Goal: Task Accomplishment & Management: Manage account settings

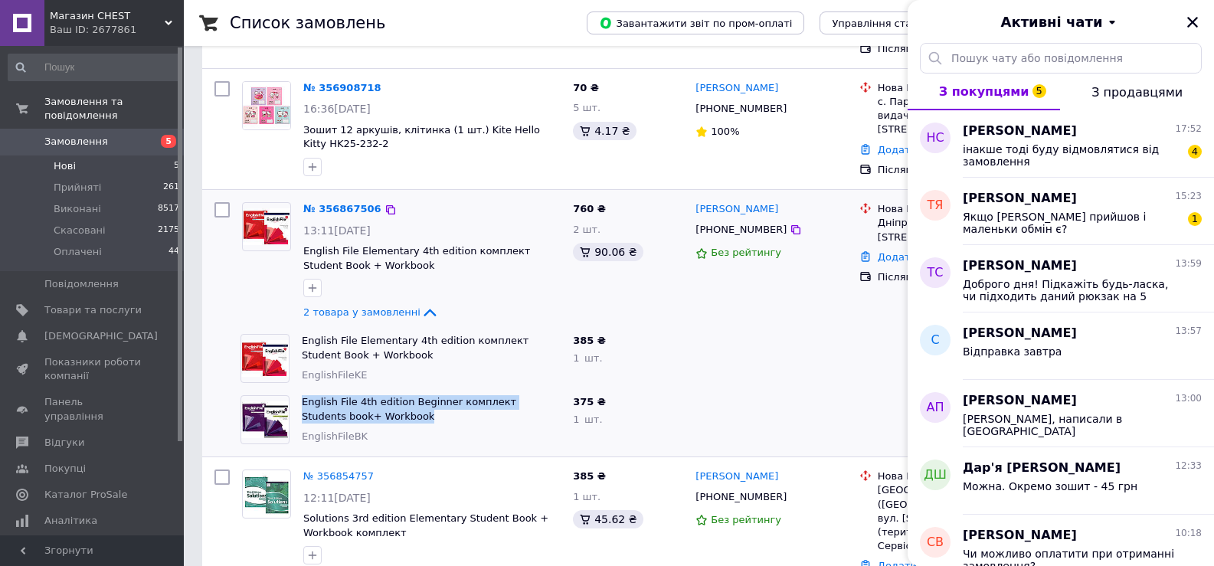
scroll to position [500, 0]
click at [1190, 19] on icon "Закрити" at bounding box center [1192, 22] width 11 height 11
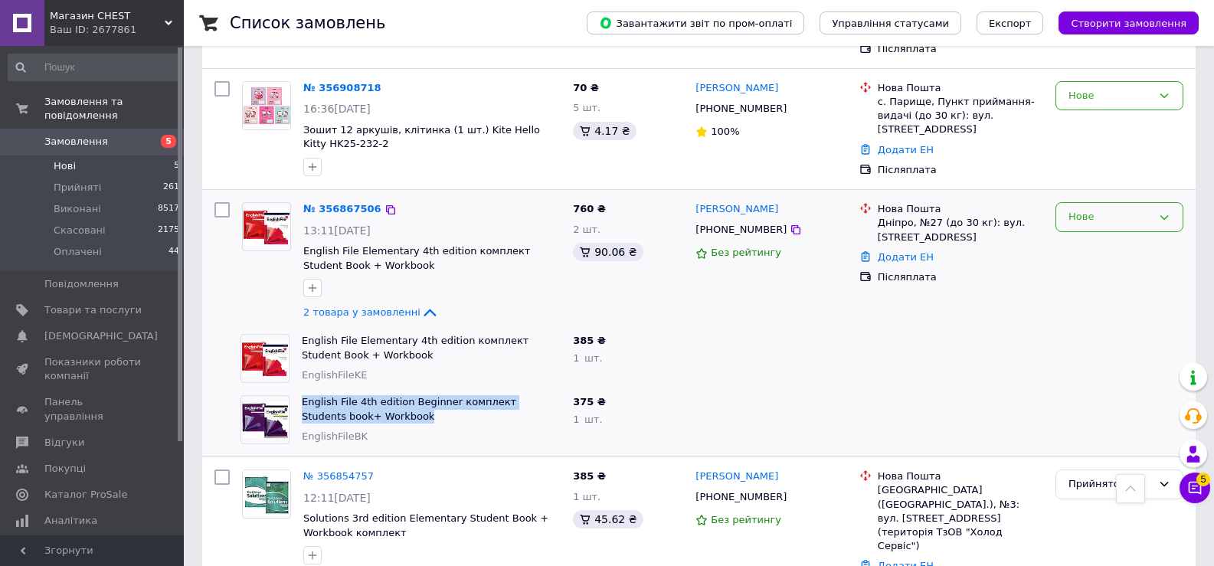
click at [1100, 202] on div "Нове" at bounding box center [1119, 217] width 128 height 30
click at [1086, 235] on li "Прийнято" at bounding box center [1119, 249] width 126 height 28
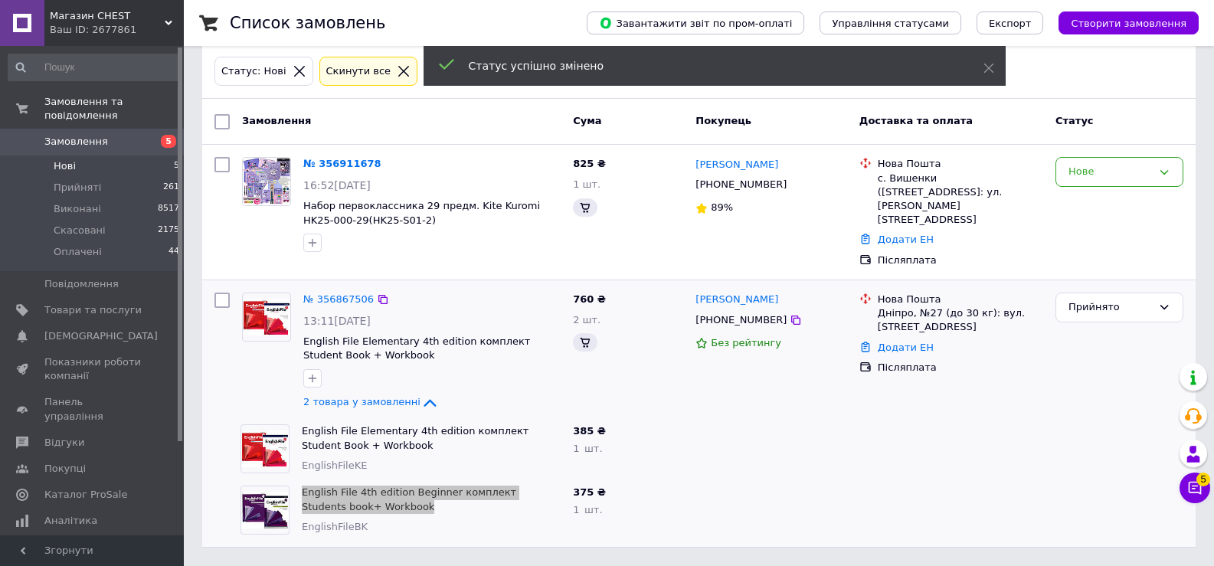
scroll to position [138, 0]
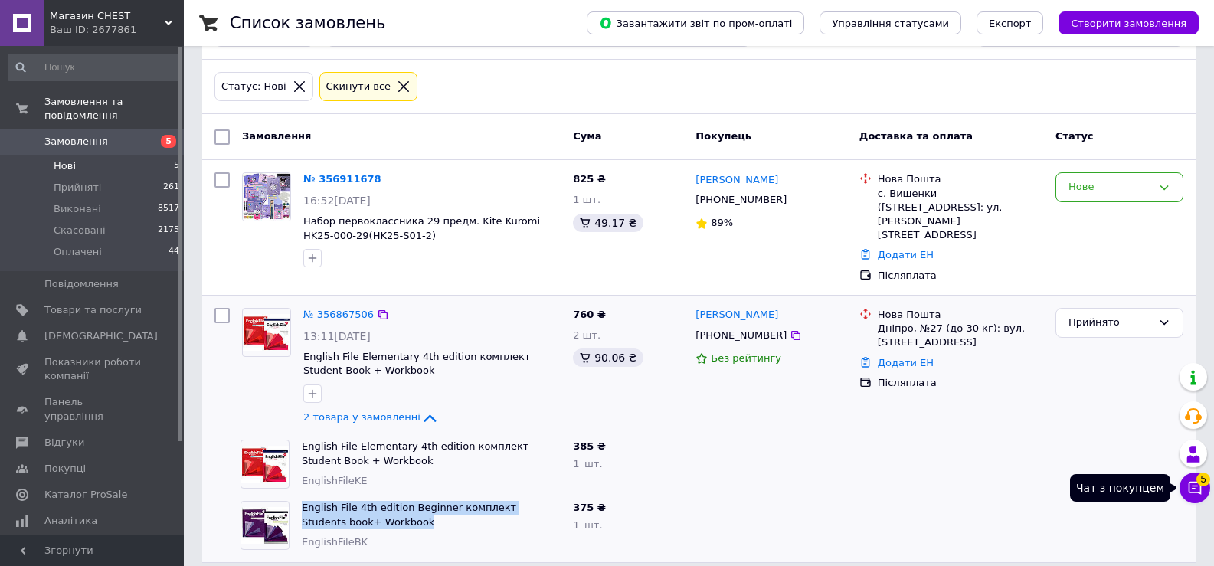
click at [1193, 482] on icon at bounding box center [1195, 488] width 13 height 13
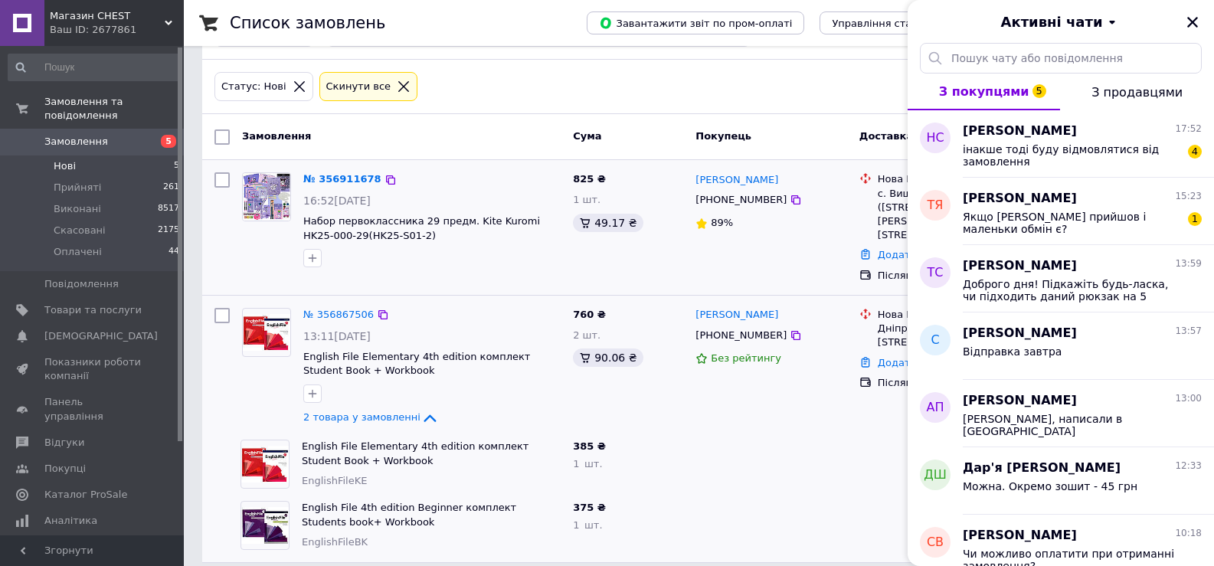
click at [226, 269] on div at bounding box center [222, 227] width 28 height 123
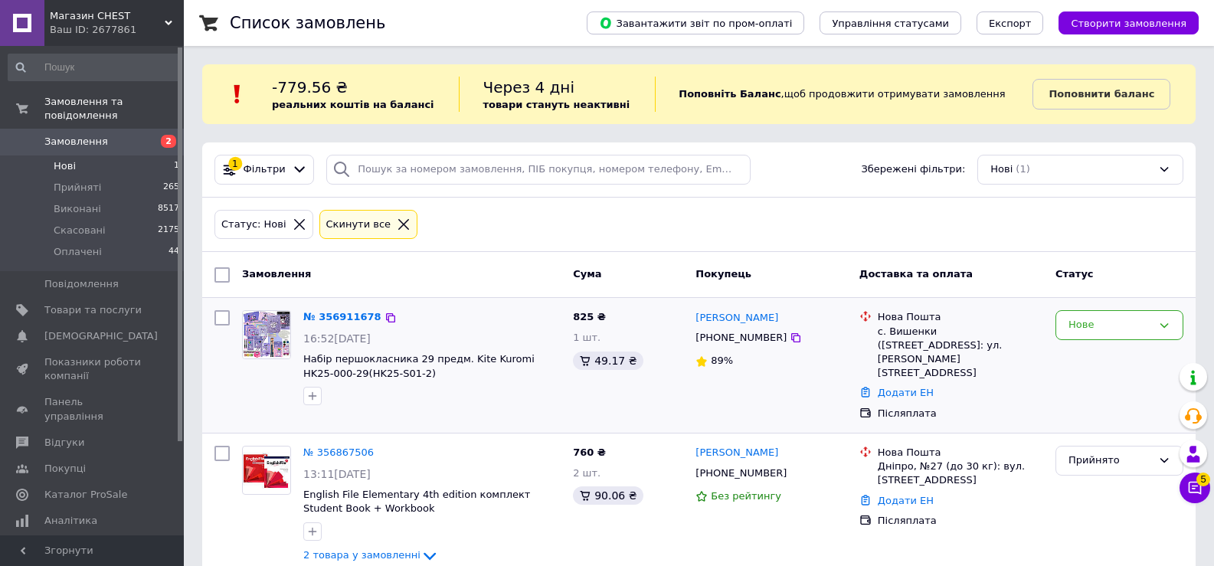
click at [218, 371] on div at bounding box center [222, 365] width 28 height 123
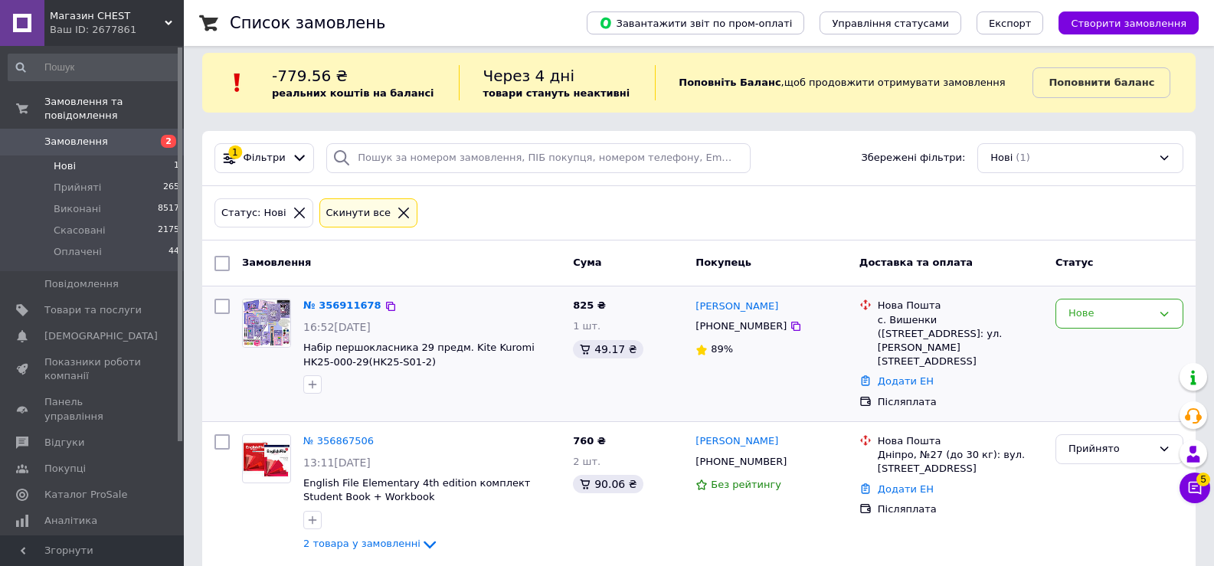
scroll to position [15, 0]
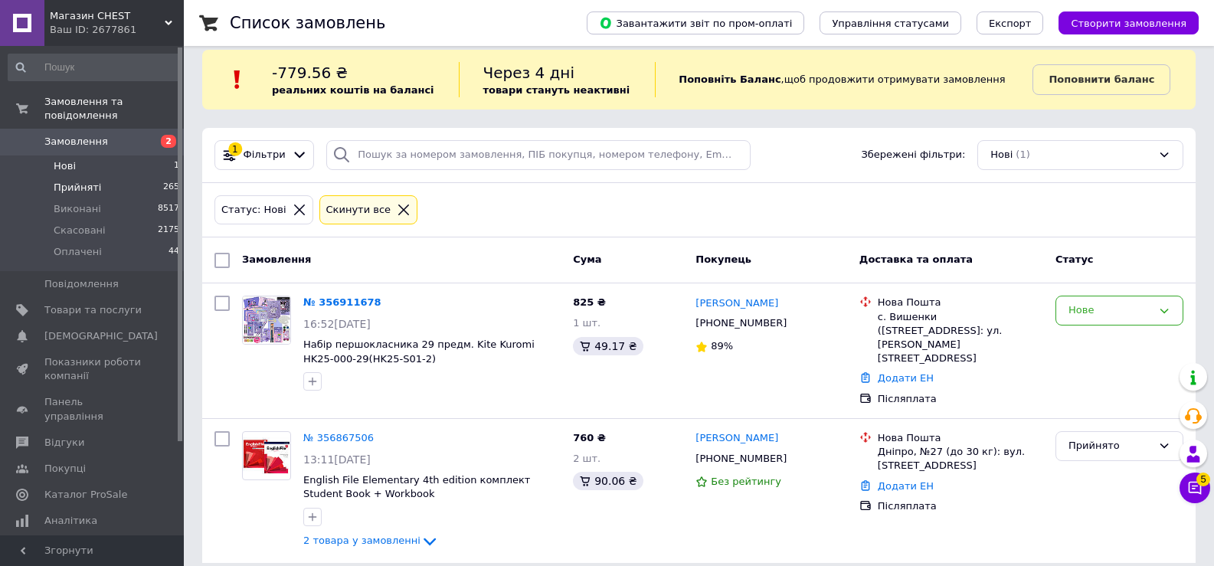
click at [73, 177] on li "Прийняті 265" at bounding box center [94, 187] width 188 height 21
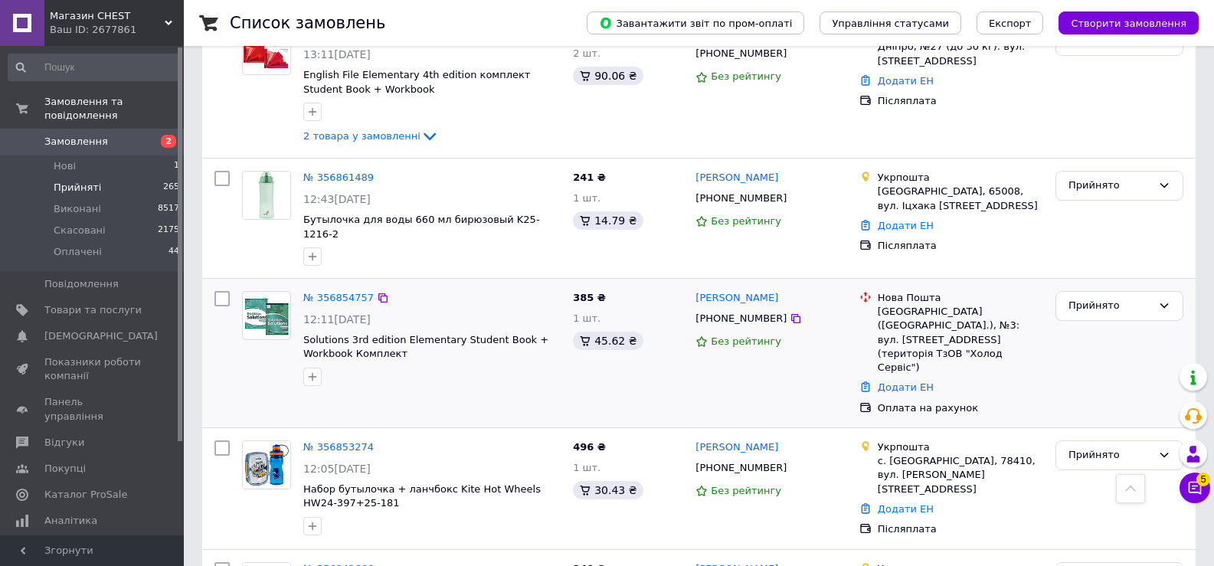
scroll to position [919, 0]
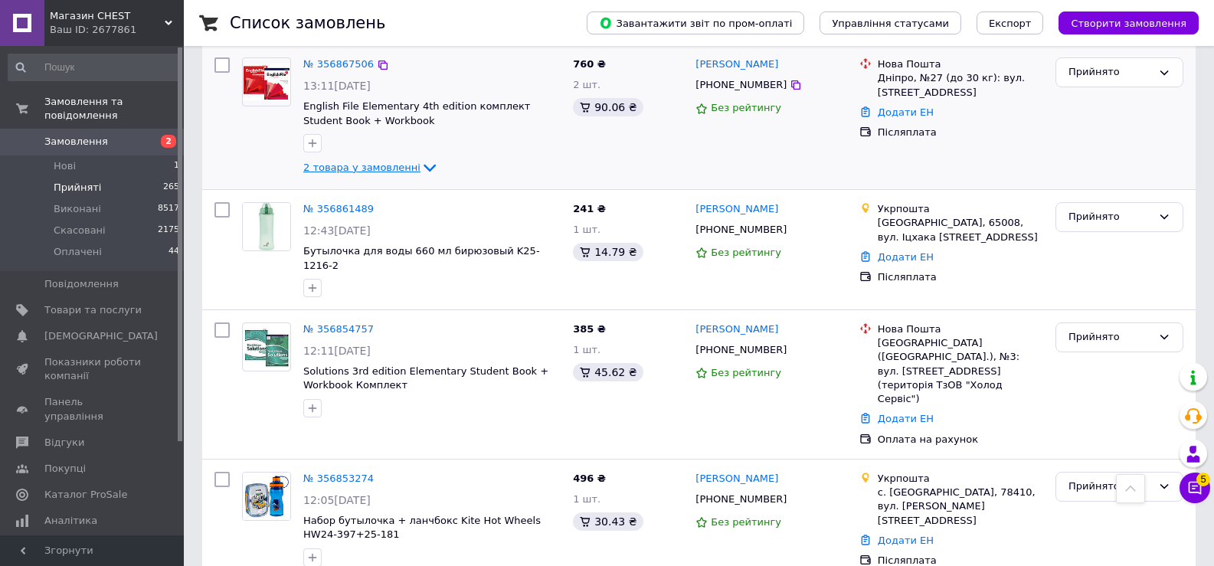
click at [368, 162] on span "2 товара у замовленні" at bounding box center [361, 167] width 117 height 11
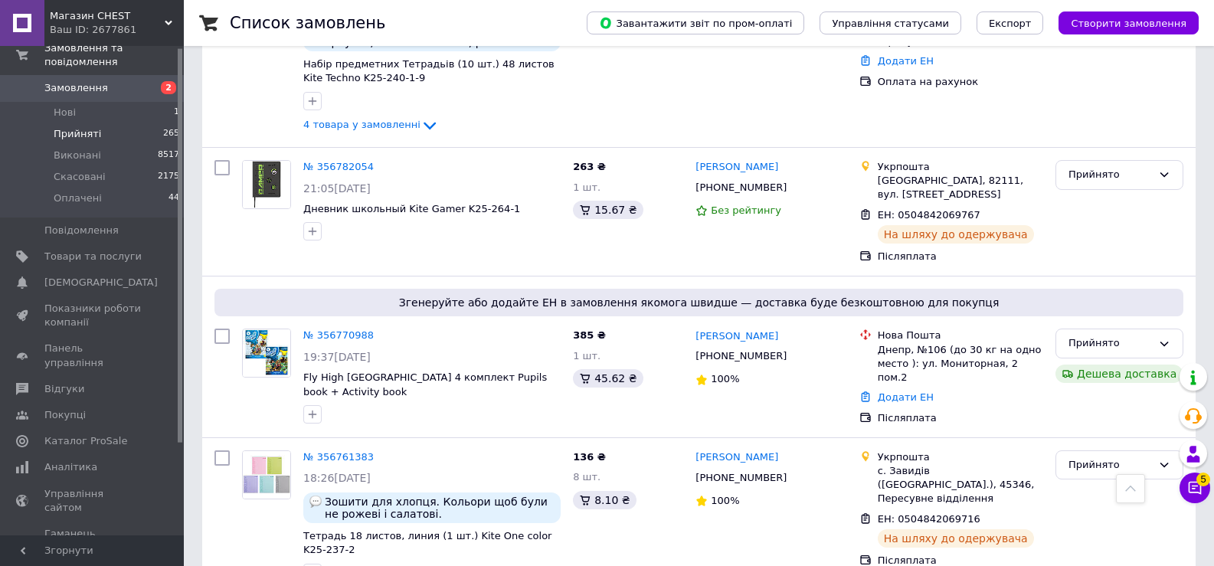
scroll to position [77, 0]
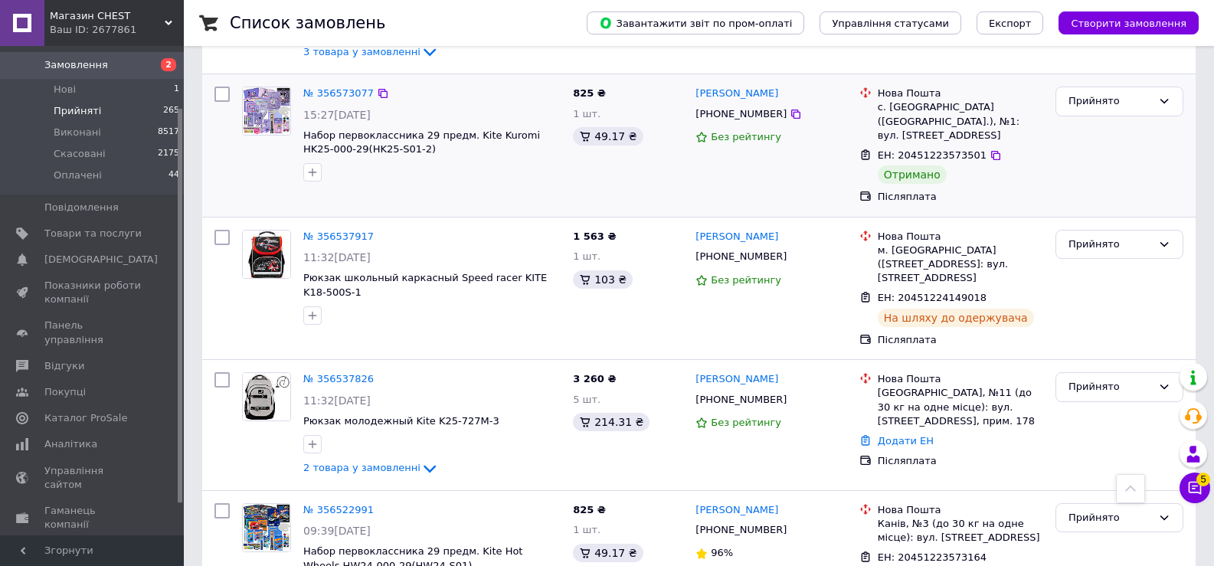
scroll to position [2526, 0]
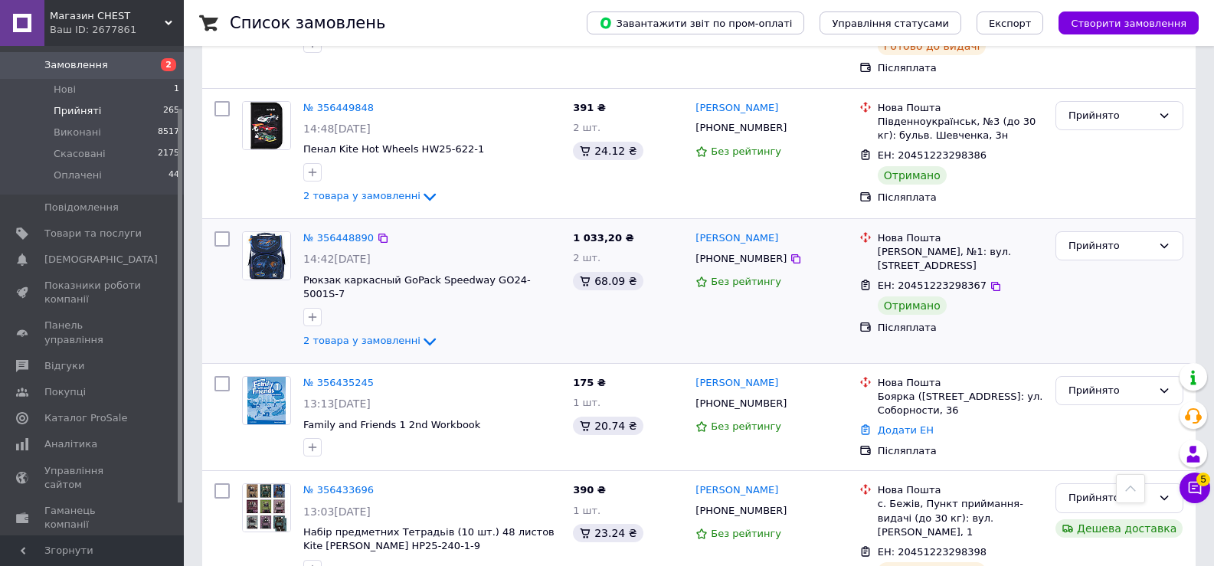
scroll to position [613, 0]
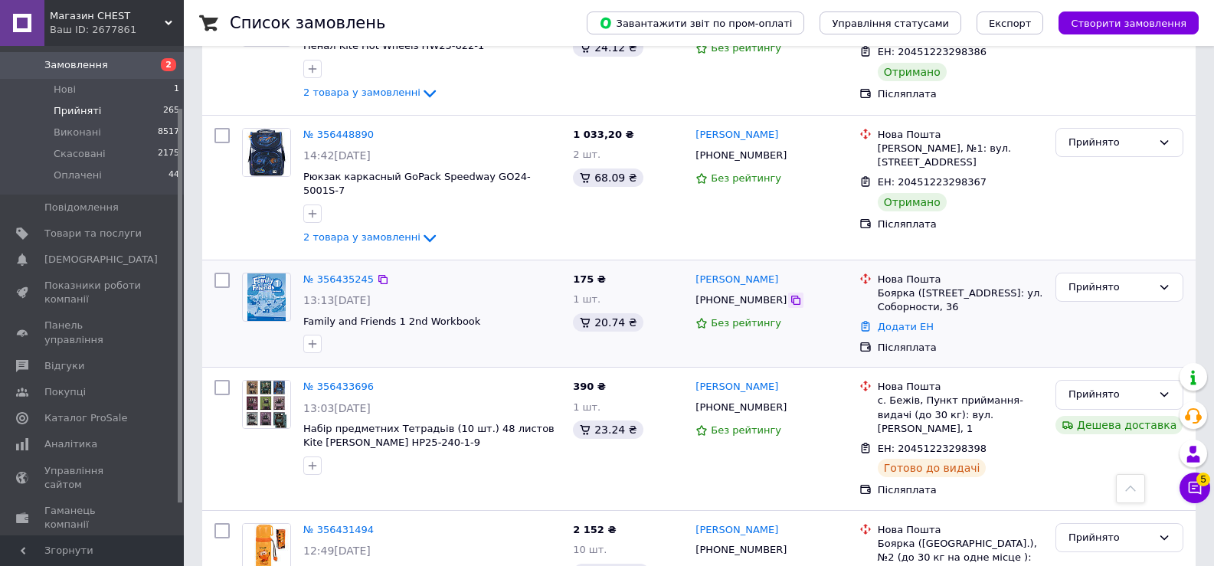
click at [790, 294] on icon at bounding box center [796, 300] width 12 height 12
click at [1156, 288] on div "Прийнято" at bounding box center [1119, 314] width 140 height 94
click at [331, 273] on link "№ 356435245" at bounding box center [338, 278] width 70 height 11
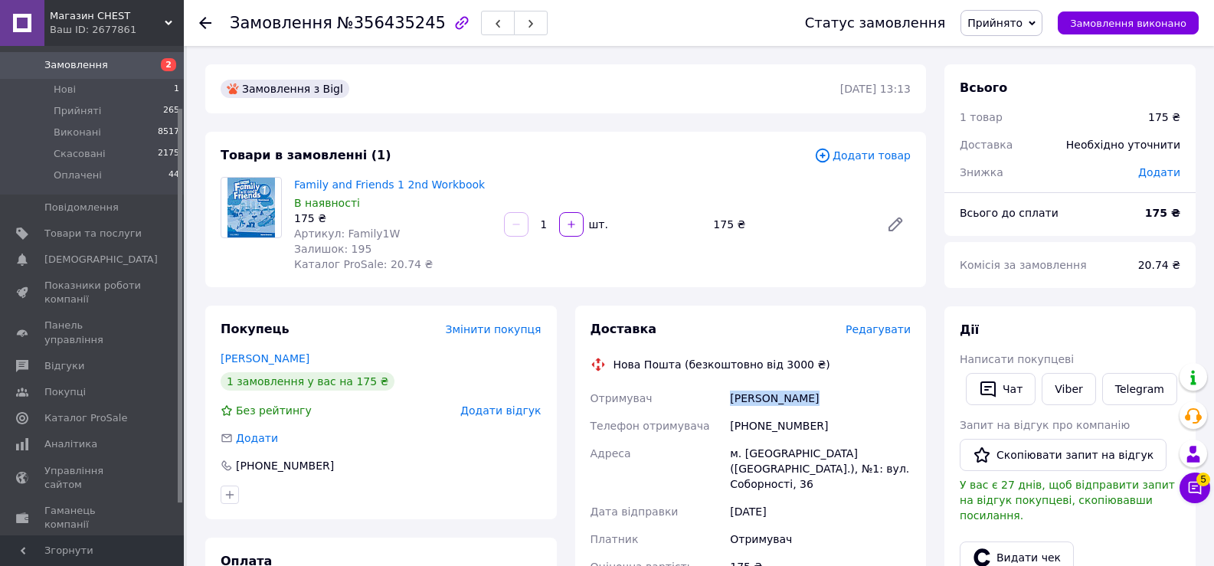
drag, startPoint x: 719, startPoint y: 394, endPoint x: 705, endPoint y: 397, distance: 14.7
click at [697, 397] on div "Отримувач [PERSON_NAME] Телефон отримувача [PHONE_NUMBER] [PERSON_NAME]. [GEOGR…" at bounding box center [750, 531] width 327 height 294
copy div "Отримувач [PERSON_NAME]"
drag, startPoint x: 744, startPoint y: 457, endPoint x: 766, endPoint y: 452, distance: 22.8
click at [779, 462] on div "м. [GEOGRAPHIC_DATA] ([GEOGRAPHIC_DATA].), №1: вул. Соборності, 36" at bounding box center [820, 469] width 187 height 58
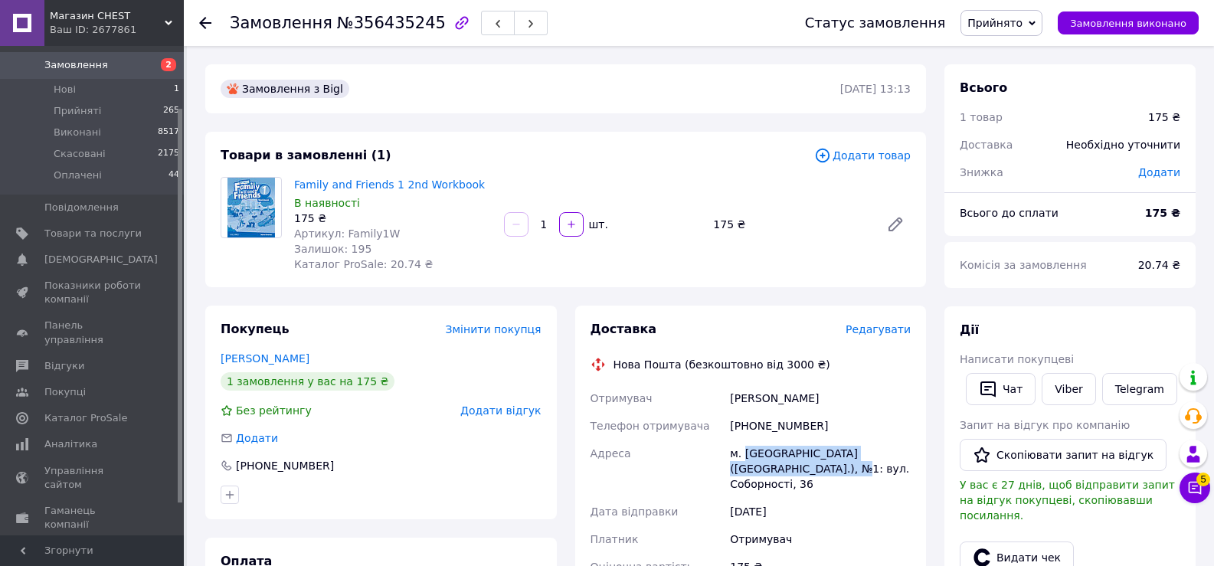
click at [766, 452] on div "м. [GEOGRAPHIC_DATA] ([GEOGRAPHIC_DATA].), №1: вул. Соборності, 36" at bounding box center [820, 469] width 187 height 58
click at [747, 455] on div "м. [GEOGRAPHIC_DATA] ([GEOGRAPHIC_DATA].), №1: вул. Соборності, 36" at bounding box center [820, 469] width 187 height 58
drag, startPoint x: 744, startPoint y: 456, endPoint x: 780, endPoint y: 460, distance: 35.4
click at [780, 460] on div "м. [GEOGRAPHIC_DATA] ([GEOGRAPHIC_DATA].), №1: вул. Соборності, 36" at bounding box center [820, 469] width 187 height 58
copy div "Боярка"
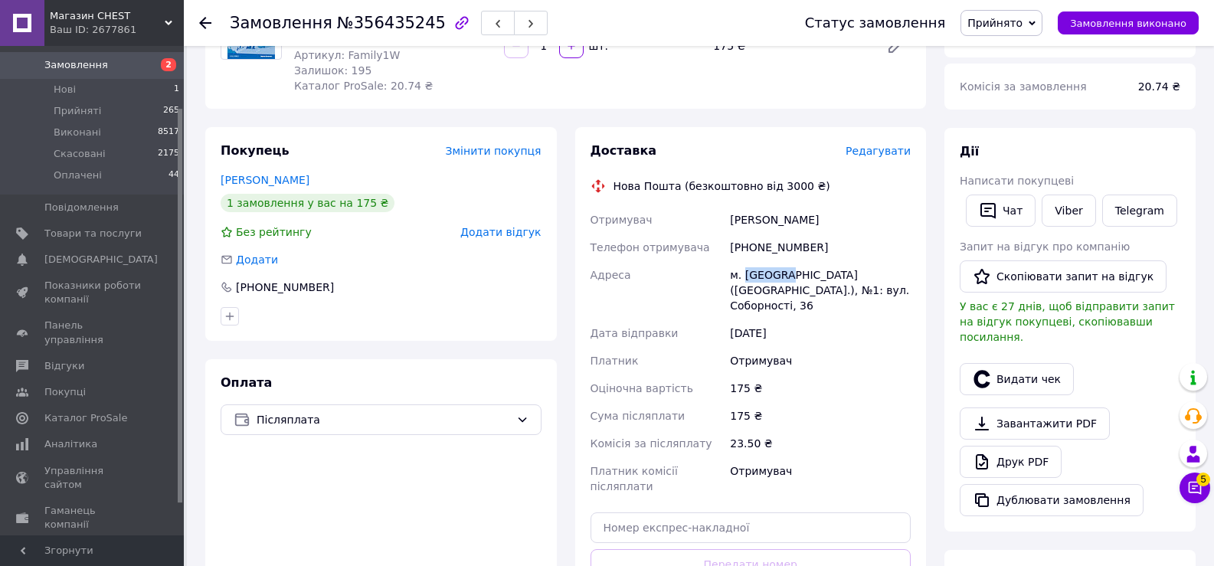
scroll to position [460, 0]
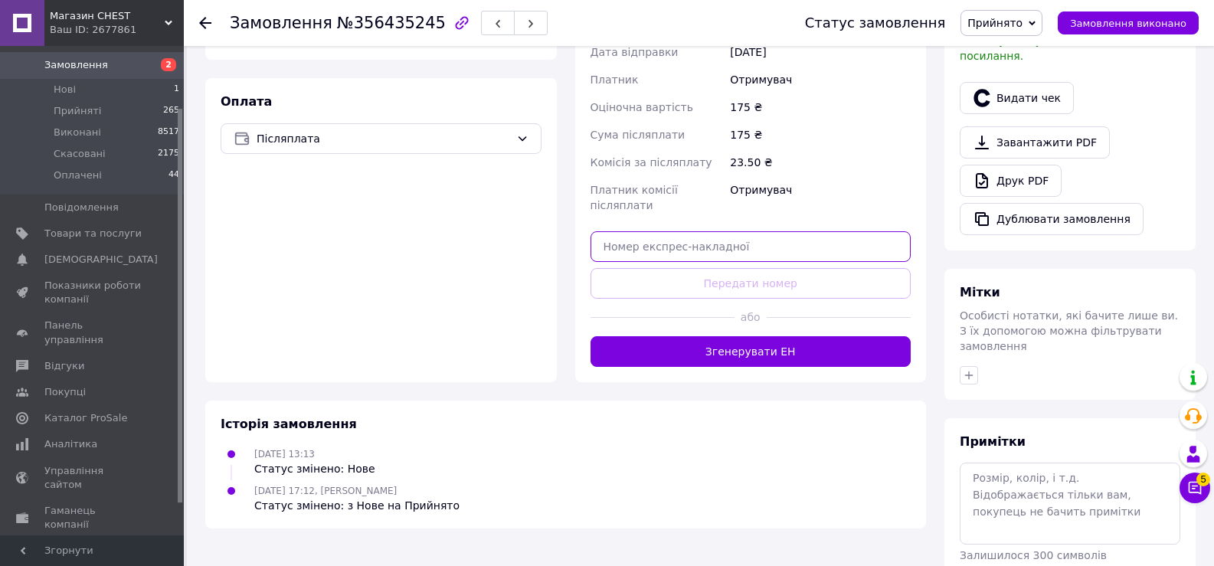
paste input "20451225360849"
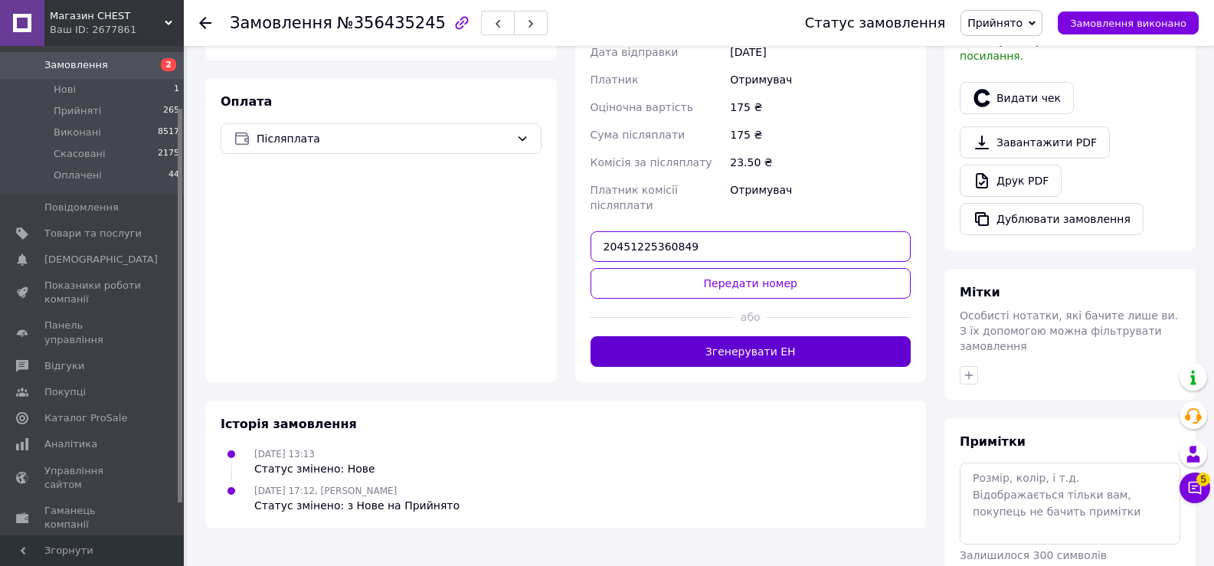
type input "20451225360849"
click at [695, 336] on button "Згенерувати ЕН" at bounding box center [750, 351] width 321 height 31
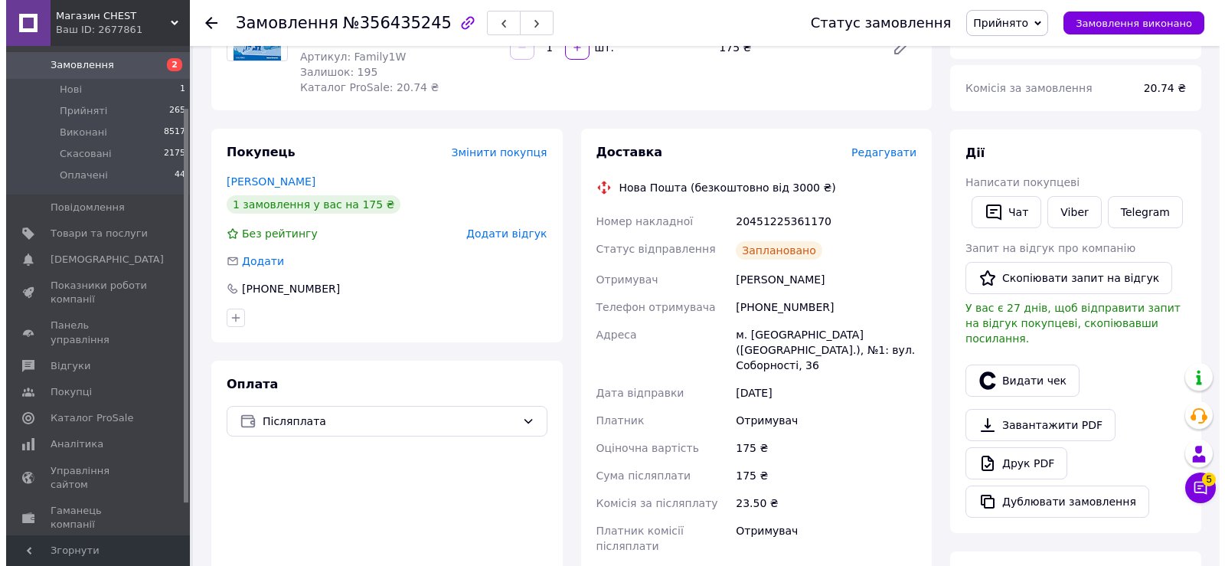
scroll to position [153, 0]
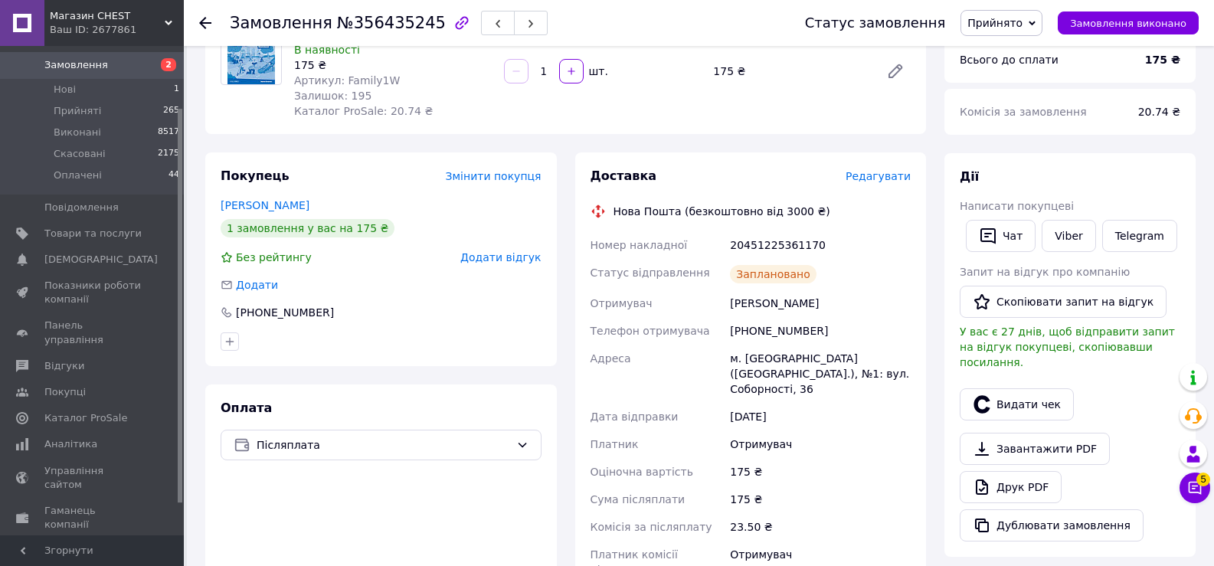
click at [875, 178] on span "Редагувати" at bounding box center [877, 176] width 65 height 12
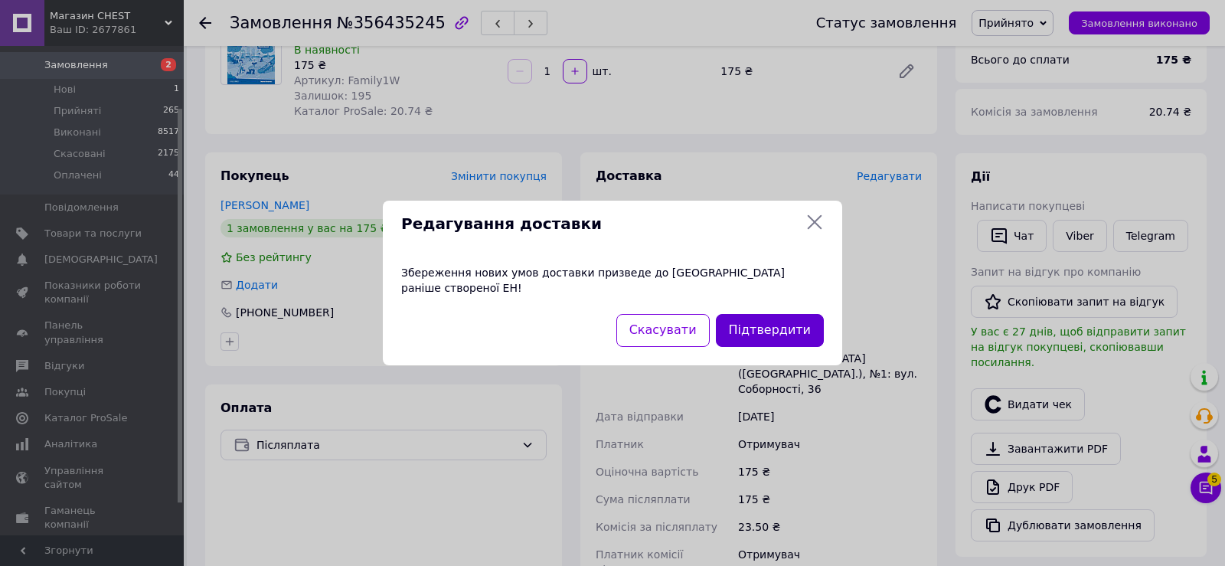
click at [751, 328] on button "Підтвердити" at bounding box center [770, 330] width 108 height 33
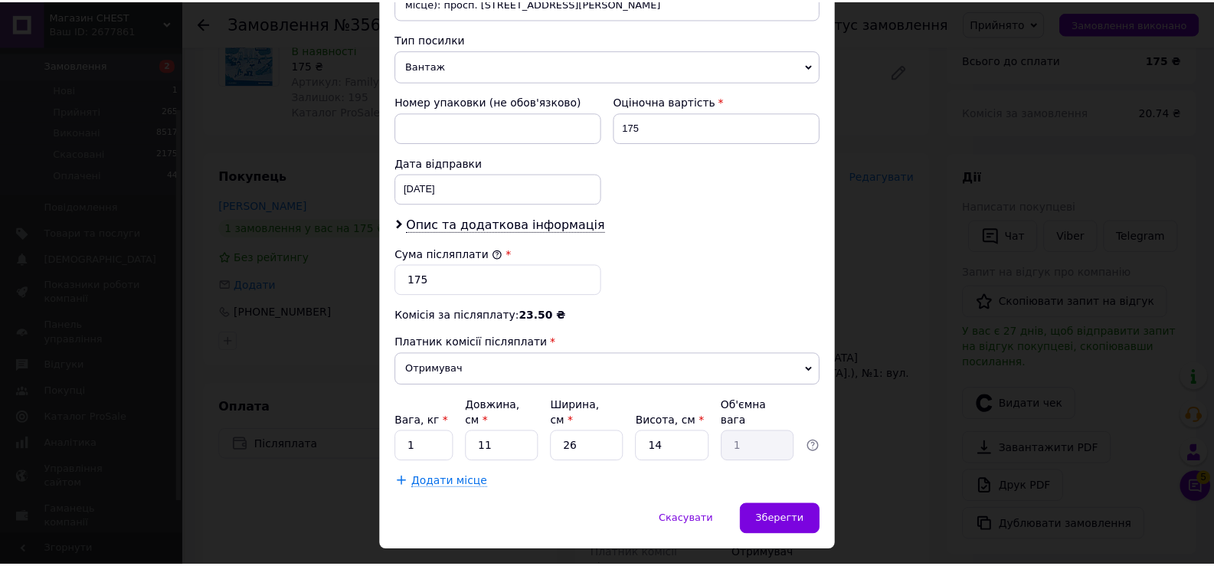
scroll to position [618, 0]
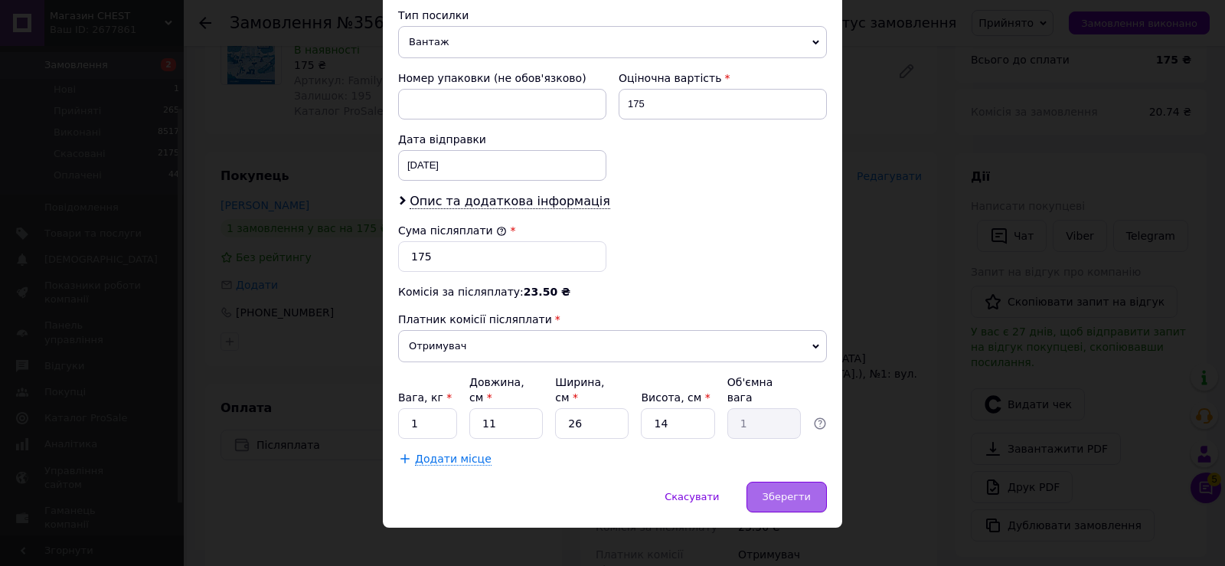
click at [767, 491] on span "Зберегти" at bounding box center [787, 496] width 48 height 11
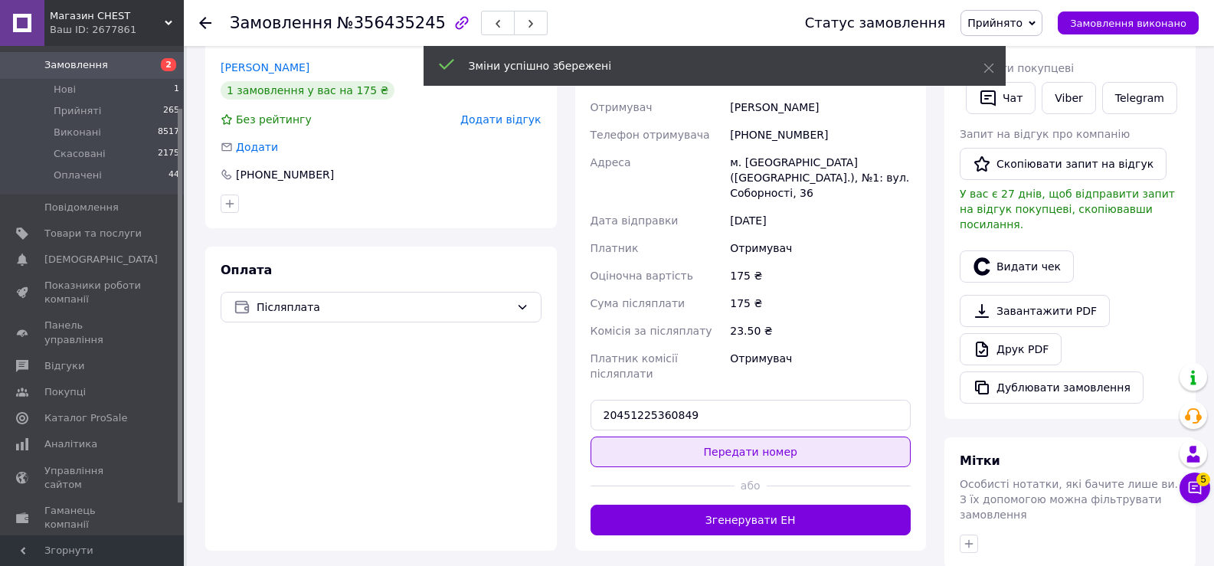
scroll to position [306, 0]
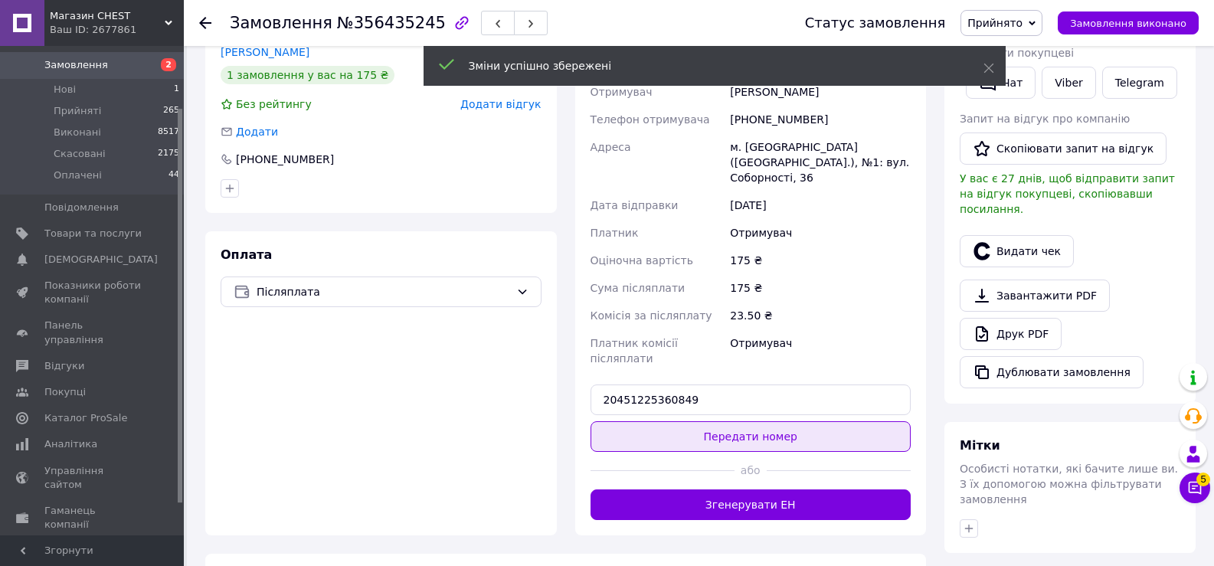
click at [708, 421] on button "Передати номер" at bounding box center [750, 436] width 321 height 31
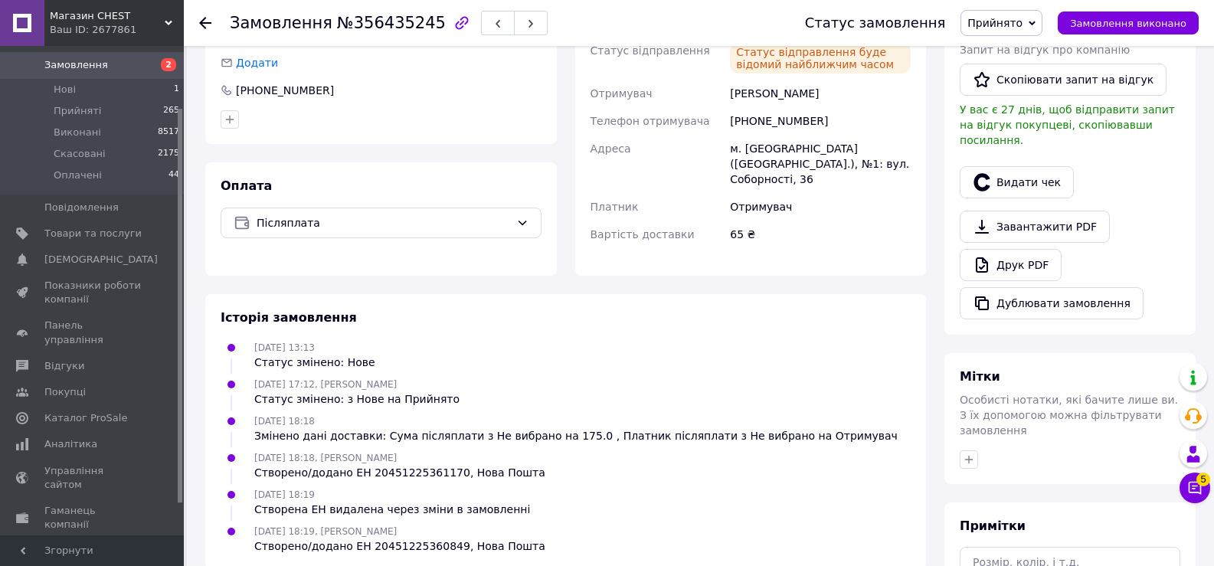
scroll to position [502, 0]
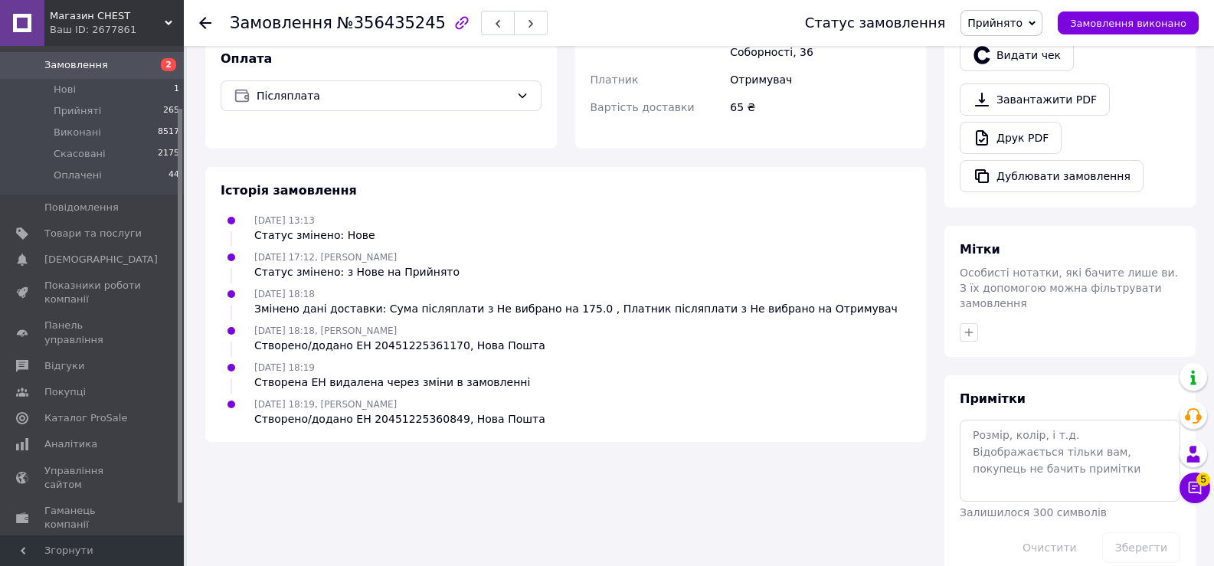
click at [221, 478] on div "Замовлення з Bigl [DATE] 13:13 Товари в замовленні (1) Додати товар Family and …" at bounding box center [565, 70] width 739 height 1016
click at [206, 26] on icon at bounding box center [205, 23] width 12 height 12
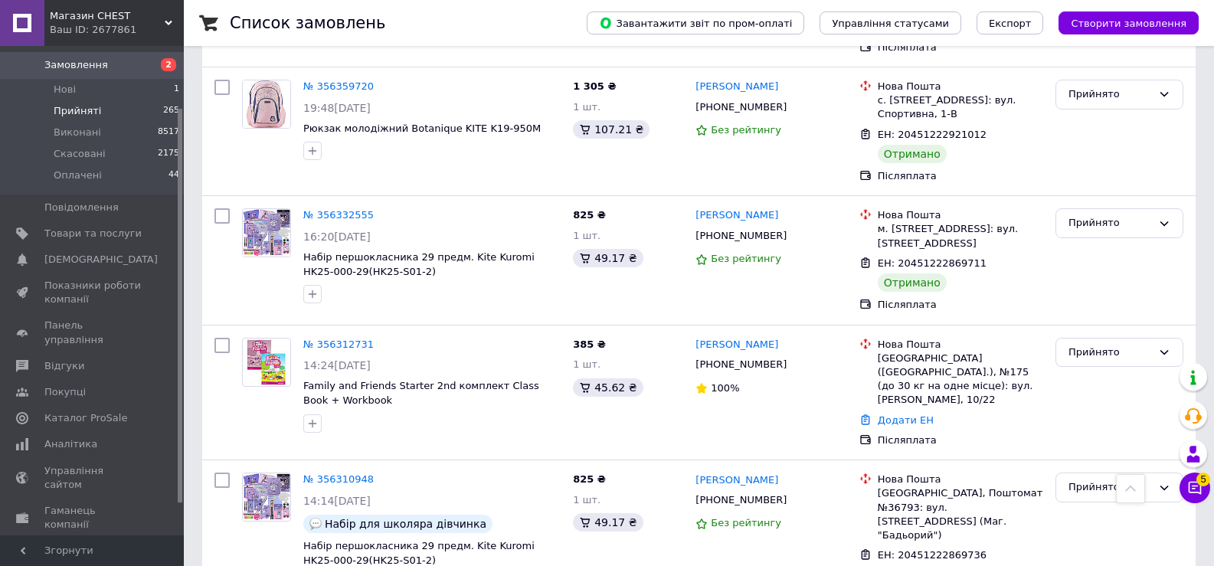
scroll to position [1685, 0]
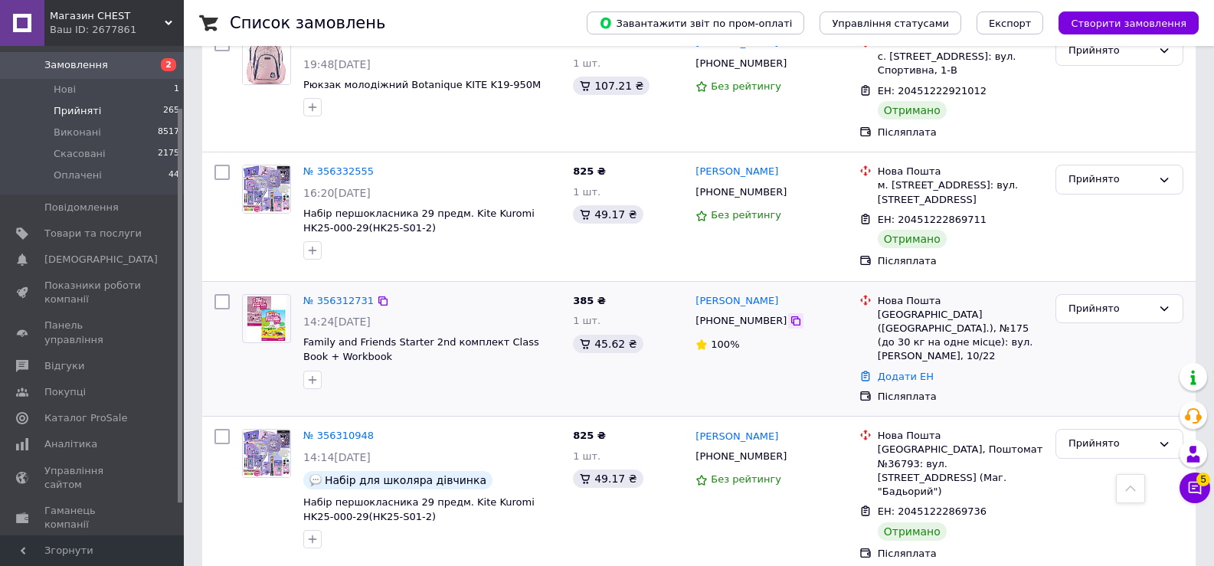
click at [790, 315] on icon at bounding box center [796, 321] width 12 height 12
click at [336, 295] on link "№ 356312731" at bounding box center [338, 300] width 70 height 11
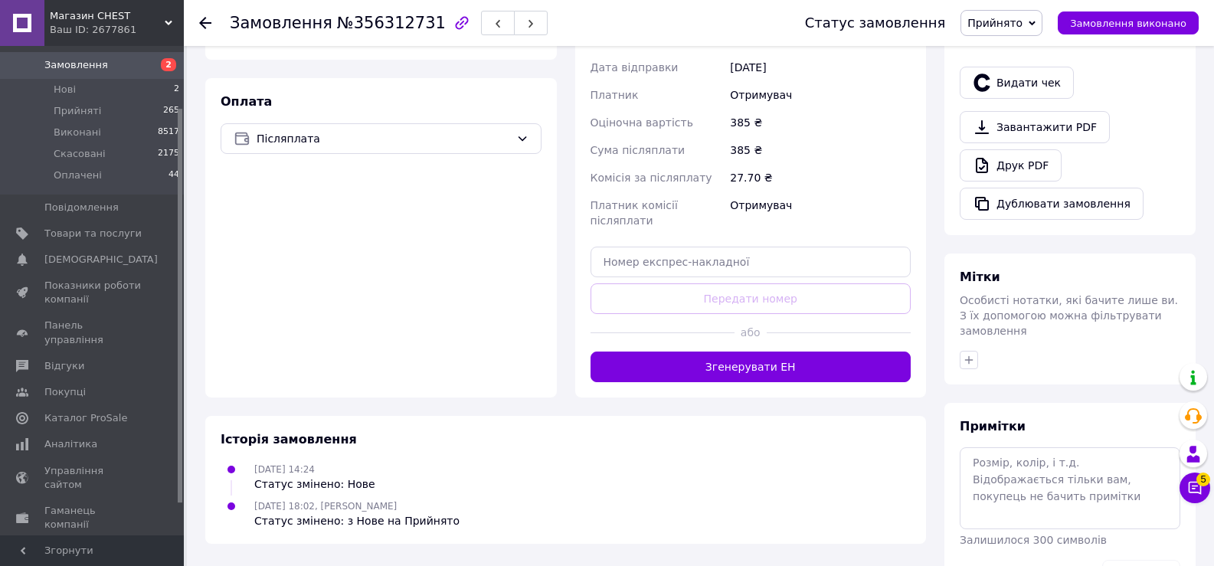
scroll to position [502, 0]
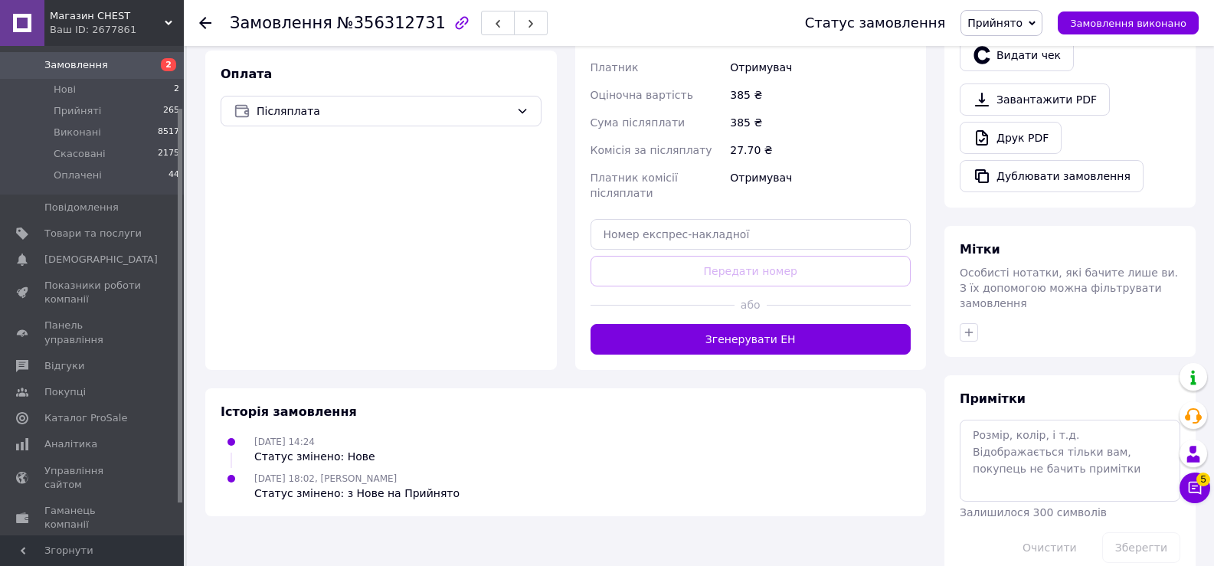
drag, startPoint x: 207, startPoint y: 345, endPoint x: 293, endPoint y: 325, distance: 88.2
click at [208, 345] on div "Замовлення з Bigl [DATE] 14:24 Товари в замовленні (1) Додати товар Family and …" at bounding box center [565, 70] width 739 height 1016
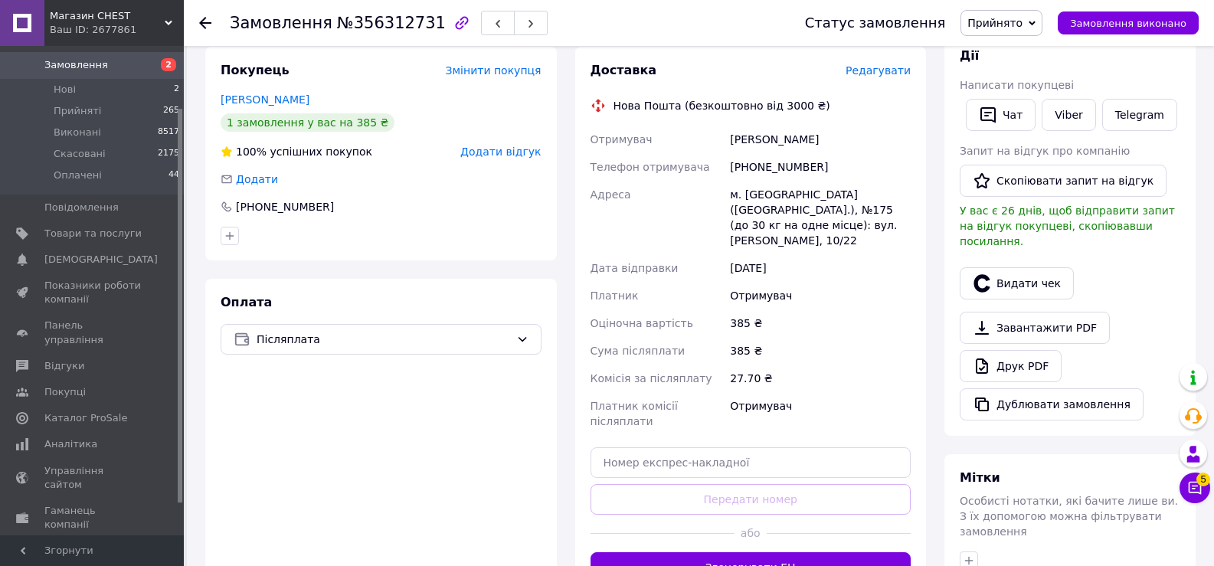
scroll to position [273, 0]
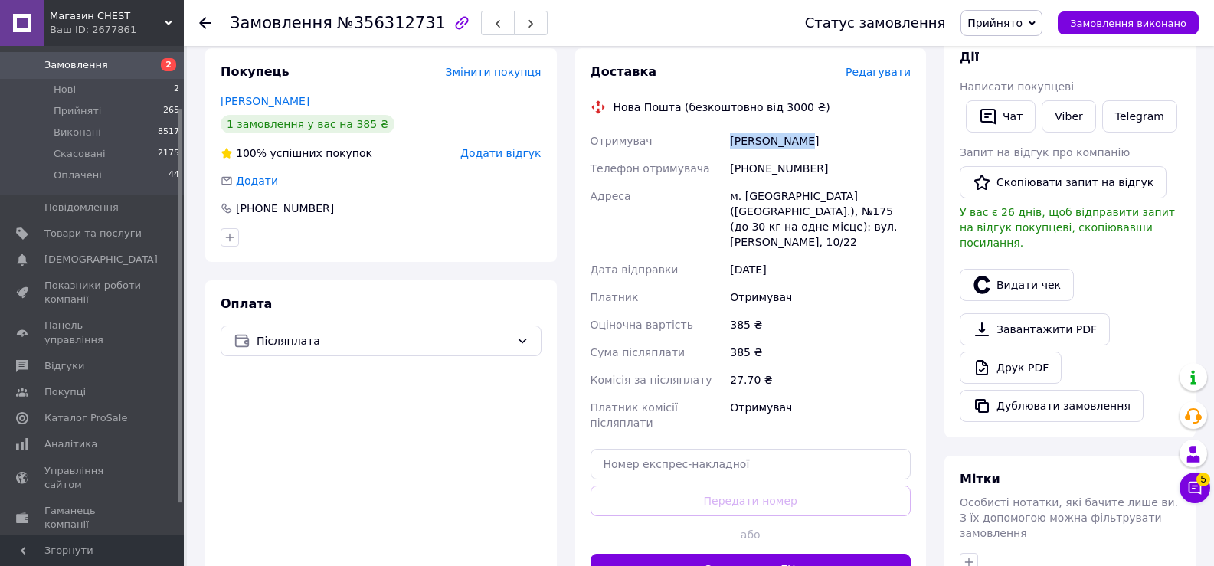
drag, startPoint x: 728, startPoint y: 136, endPoint x: 800, endPoint y: 136, distance: 72.8
click at [819, 137] on div "[PERSON_NAME]" at bounding box center [820, 141] width 187 height 28
copy div "[PERSON_NAME]"
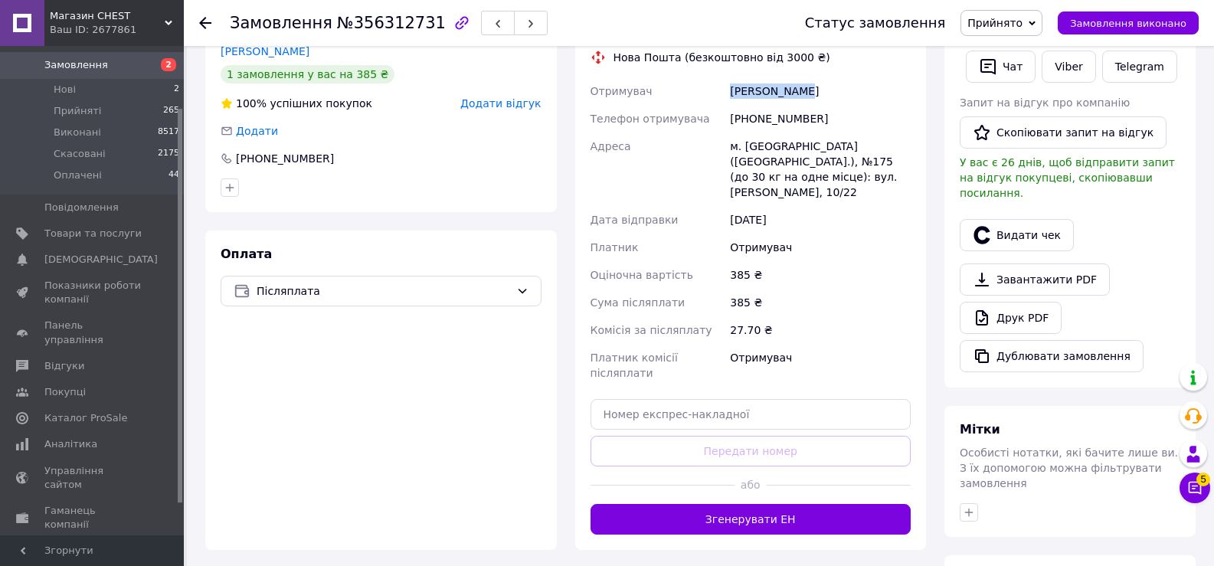
scroll to position [349, 0]
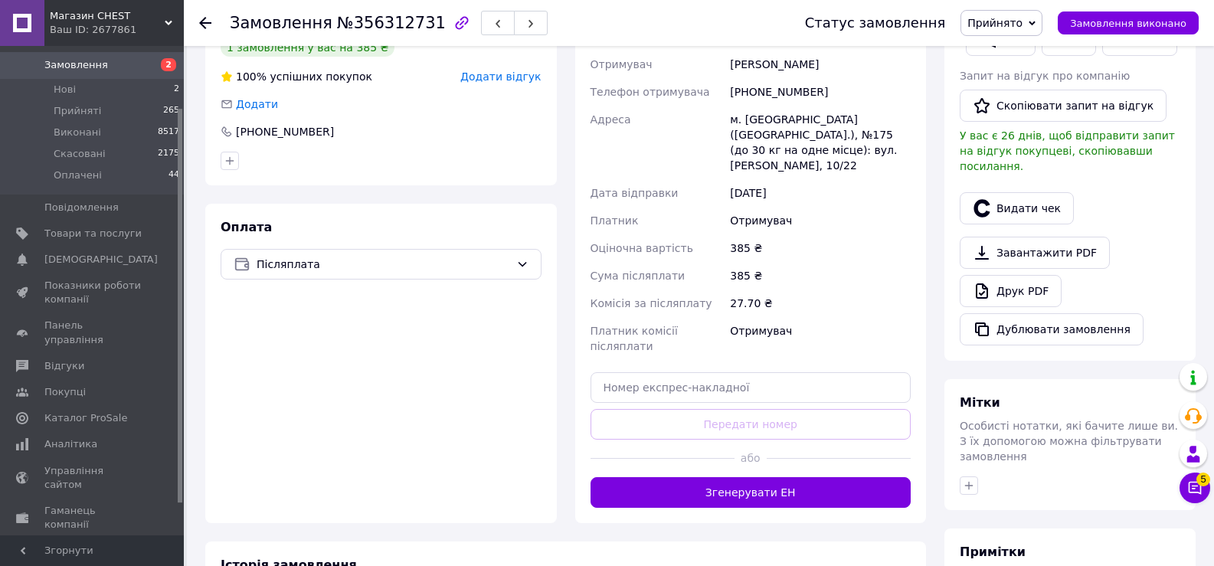
click at [731, 124] on div "м. [GEOGRAPHIC_DATA] ([GEOGRAPHIC_DATA].), №175 (до 30 кг на одне місце): вул. …" at bounding box center [820, 143] width 187 height 74
drag, startPoint x: 743, startPoint y: 125, endPoint x: 763, endPoint y: 124, distance: 19.9
click at [763, 124] on div "м. [GEOGRAPHIC_DATA] ([GEOGRAPHIC_DATA].), №175 (до 30 кг на одне місце): вул. …" at bounding box center [820, 143] width 187 height 74
copy div "[GEOGRAPHIC_DATA]"
paste input "20451225362167"
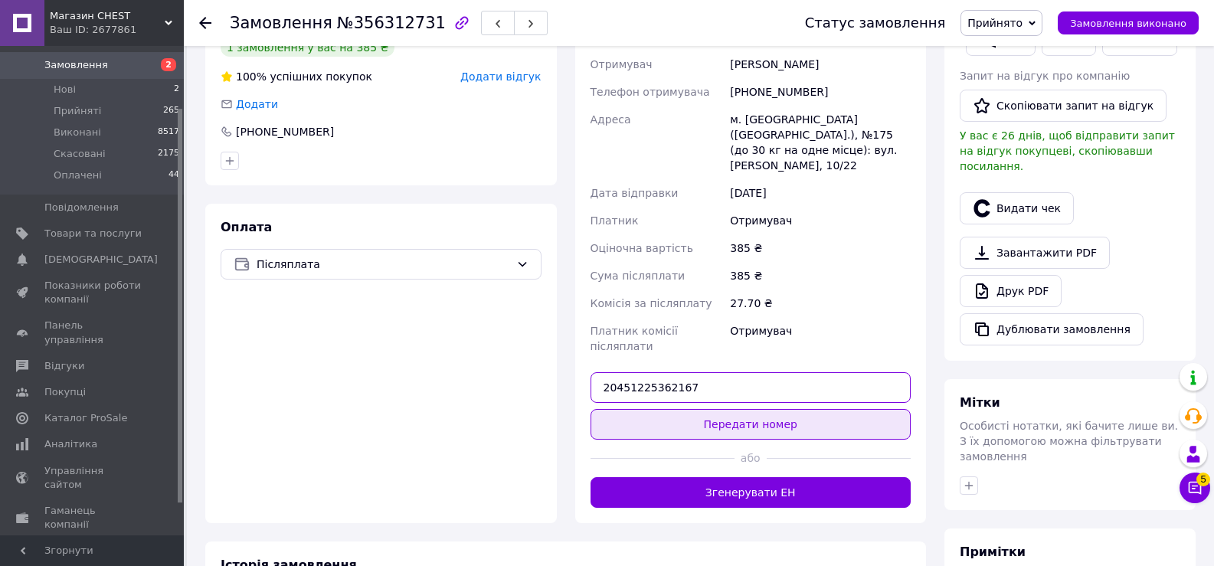
type input "20451225362167"
click at [689, 409] on button "Передати номер" at bounding box center [750, 424] width 321 height 31
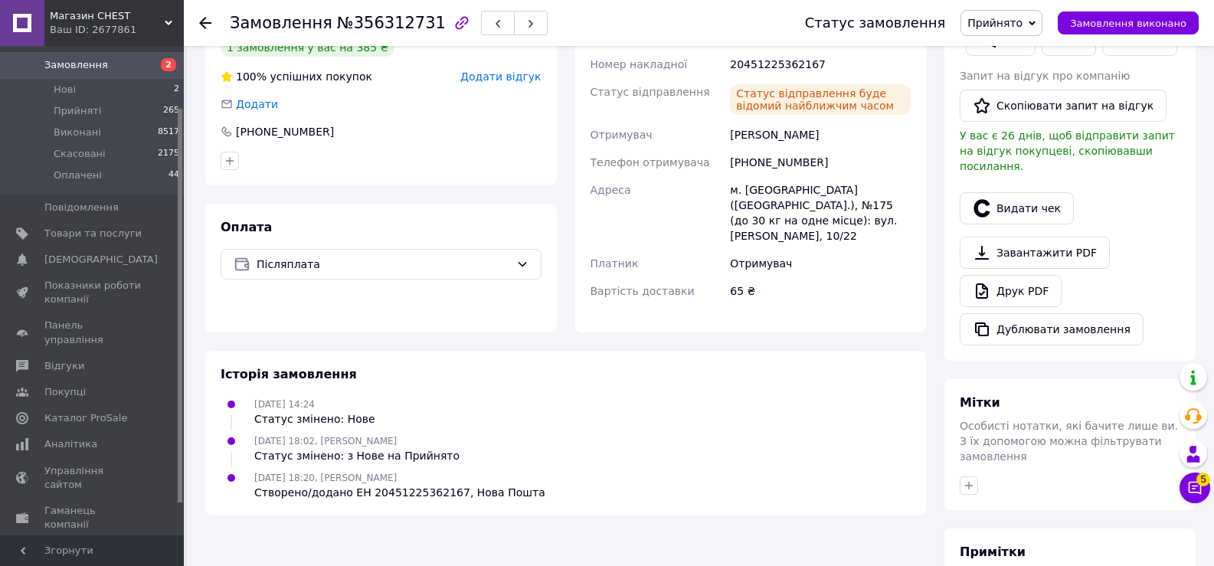
drag, startPoint x: 200, startPoint y: 193, endPoint x: 206, endPoint y: 126, distance: 66.9
click at [201, 188] on div "Покупець Змінити покупця [PERSON_NAME] 1 замовлення у вас на 385 ₴ 100% успішни…" at bounding box center [381, 152] width 370 height 361
click at [207, 25] on icon at bounding box center [205, 23] width 12 height 12
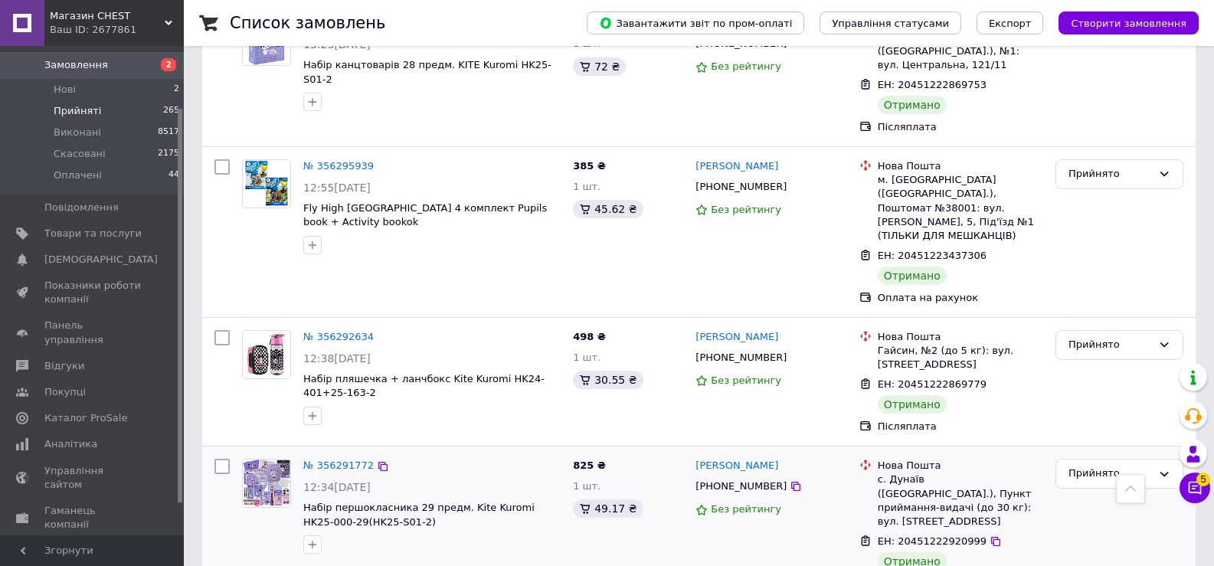
scroll to position [2523, 0]
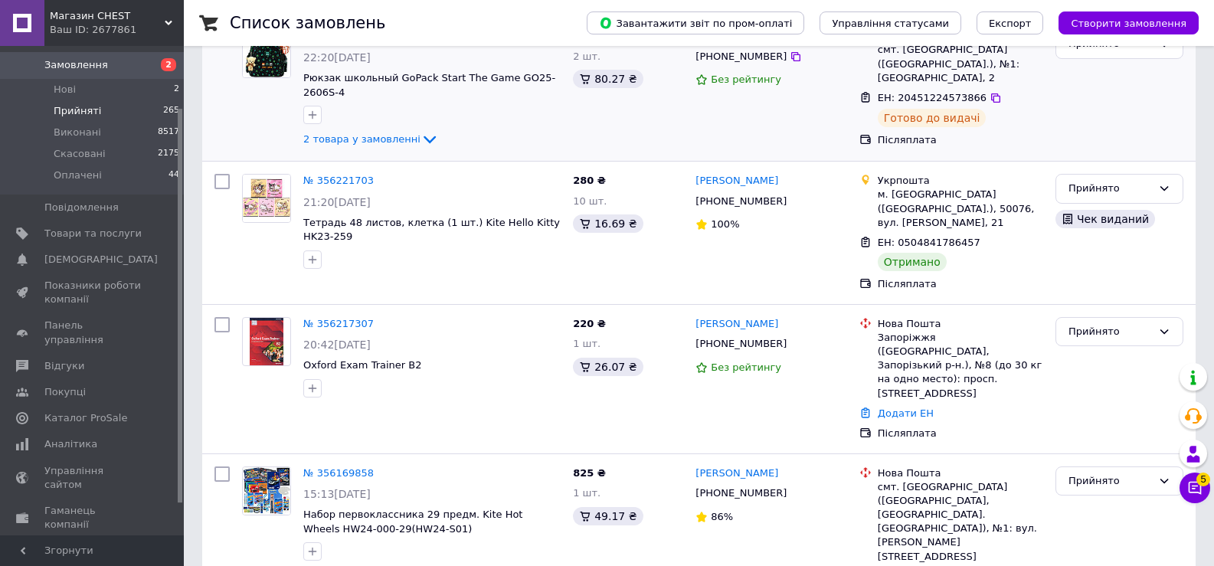
scroll to position [460, 0]
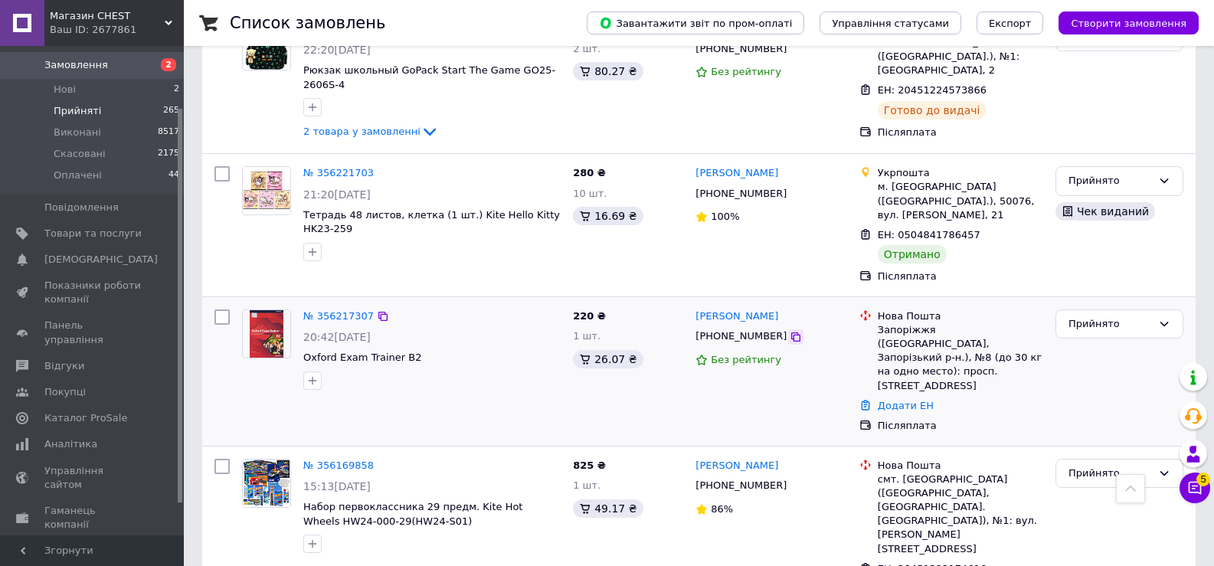
click at [790, 331] on icon at bounding box center [796, 337] width 12 height 12
click at [210, 235] on div at bounding box center [222, 225] width 28 height 130
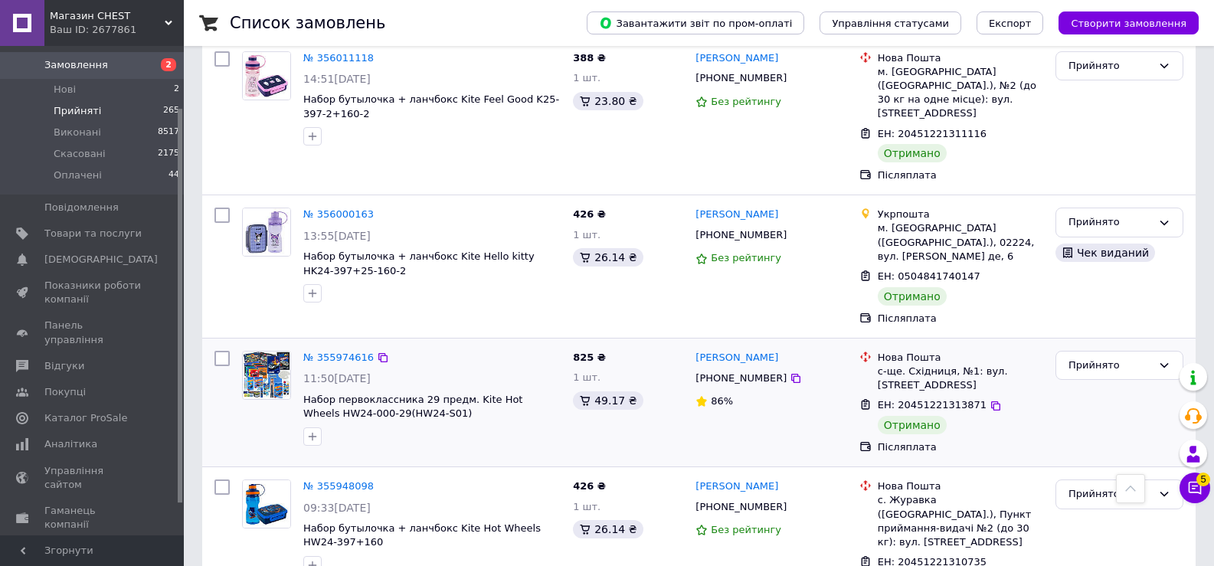
scroll to position [2504, 0]
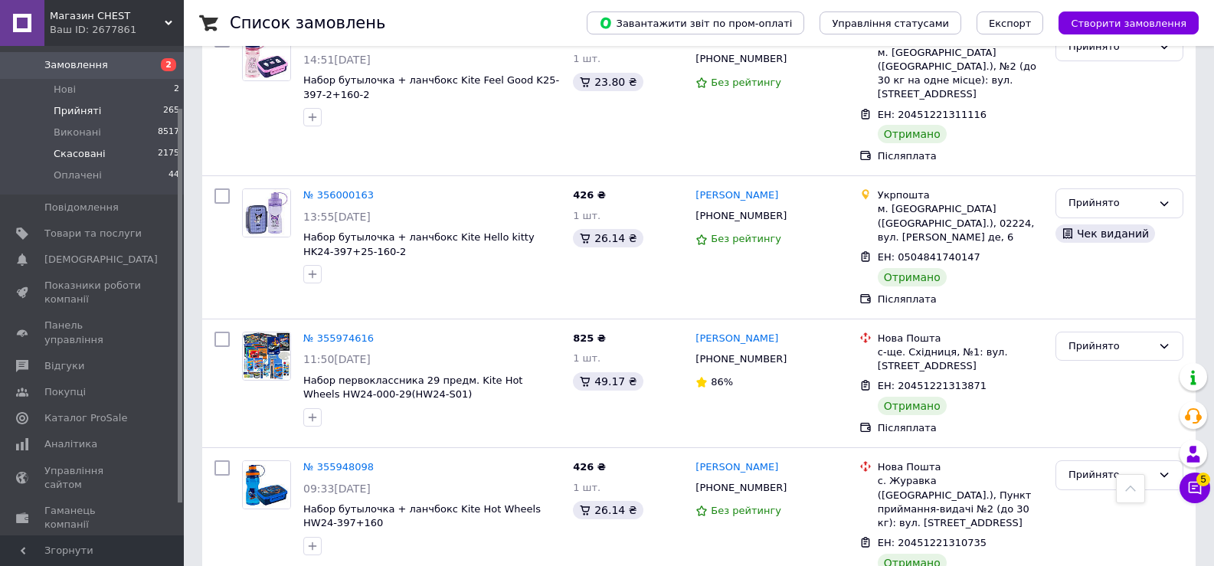
click at [80, 147] on span "Скасовані" at bounding box center [80, 154] width 52 height 14
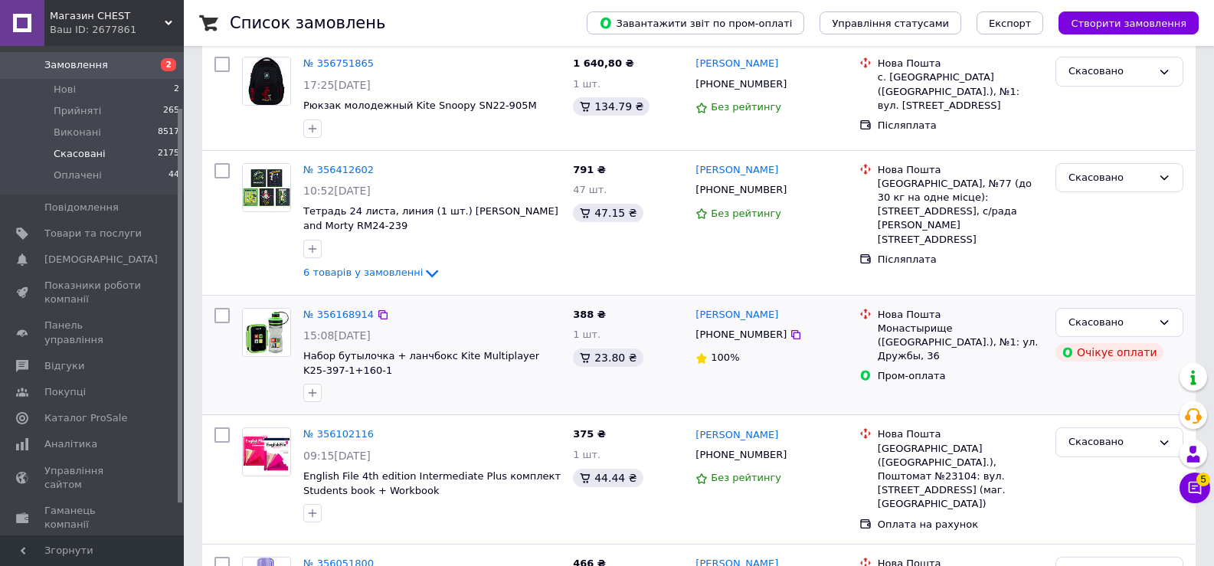
scroll to position [383, 0]
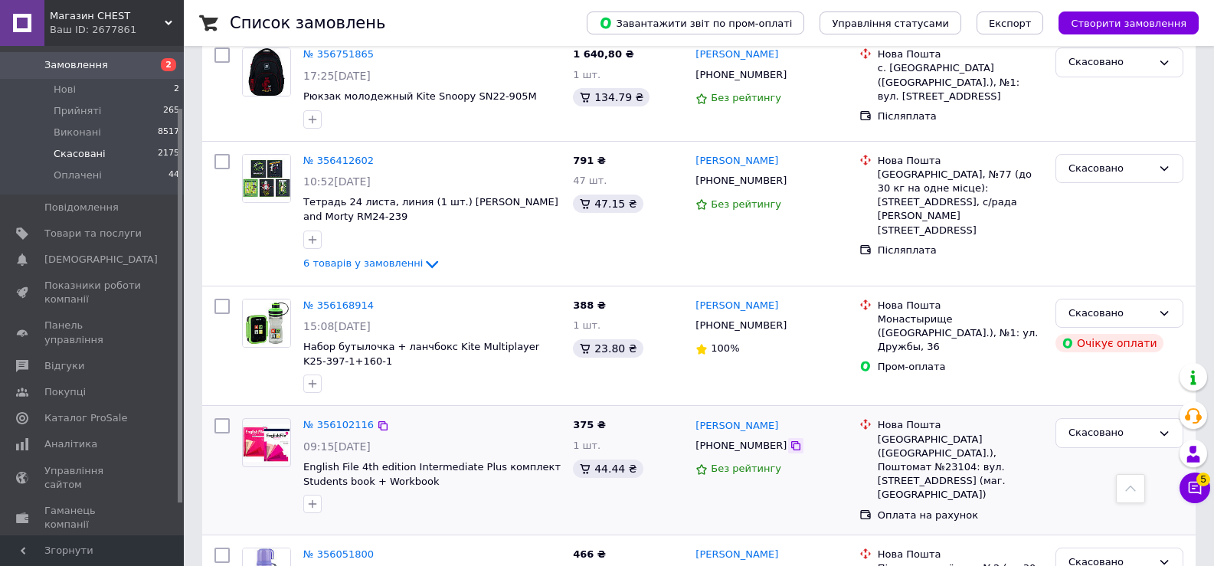
click at [791, 443] on icon at bounding box center [795, 445] width 9 height 9
drag, startPoint x: 214, startPoint y: 231, endPoint x: 213, endPoint y: 222, distance: 8.6
click at [214, 231] on div at bounding box center [222, 214] width 28 height 132
click at [352, 427] on link "№ 356102116" at bounding box center [338, 424] width 70 height 11
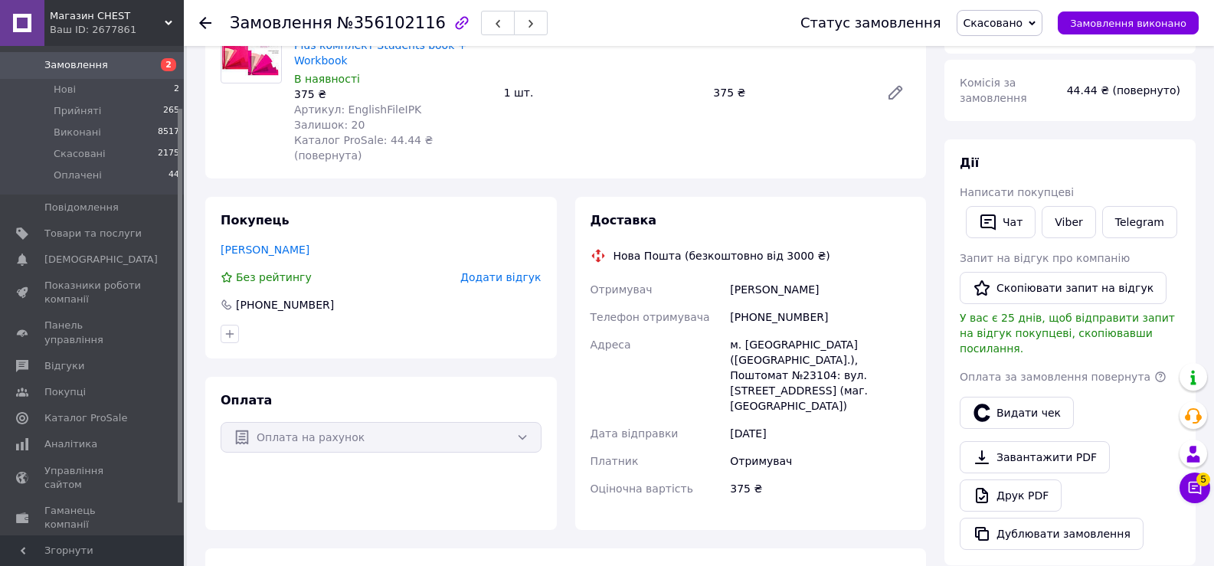
scroll to position [153, 0]
drag, startPoint x: 796, startPoint y: 263, endPoint x: 787, endPoint y: 250, distance: 16.4
click at [723, 277] on div "Отримувач [PERSON_NAME] Телефон отримувача [PHONE_NUMBER] Адреса м. [GEOGRAPHIC…" at bounding box center [750, 390] width 327 height 227
copy div "Отримувач [PERSON_NAME]"
drag, startPoint x: 855, startPoint y: 312, endPoint x: 923, endPoint y: 312, distance: 67.4
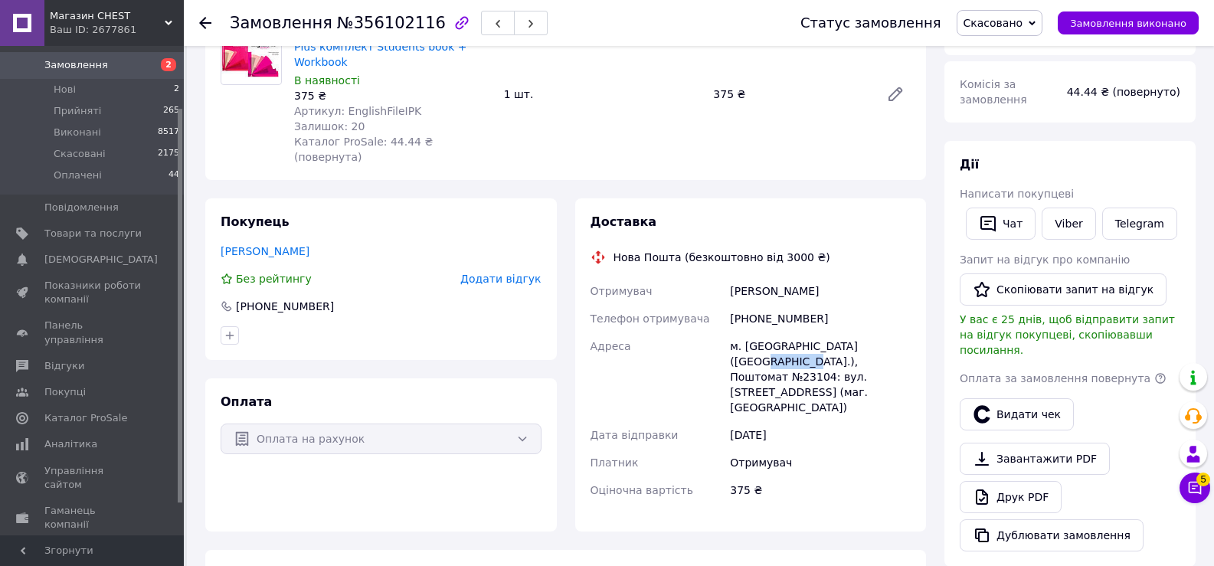
click at [923, 312] on div "Доставка Нова Пошта (безкоштовно від 3000 ₴) Отримувач [PERSON_NAME] Телефон от…" at bounding box center [751, 364] width 352 height 333
click at [760, 332] on div "м. [GEOGRAPHIC_DATA] ([GEOGRAPHIC_DATA].), Поштомат №23104: вул. [STREET_ADDRES…" at bounding box center [820, 376] width 187 height 89
drag, startPoint x: 742, startPoint y: 329, endPoint x: 769, endPoint y: 329, distance: 26.8
click at [769, 332] on div "м. [GEOGRAPHIC_DATA] ([GEOGRAPHIC_DATA].), Поштомат №23104: вул. [STREET_ADDRES…" at bounding box center [820, 376] width 187 height 89
copy div "23104"
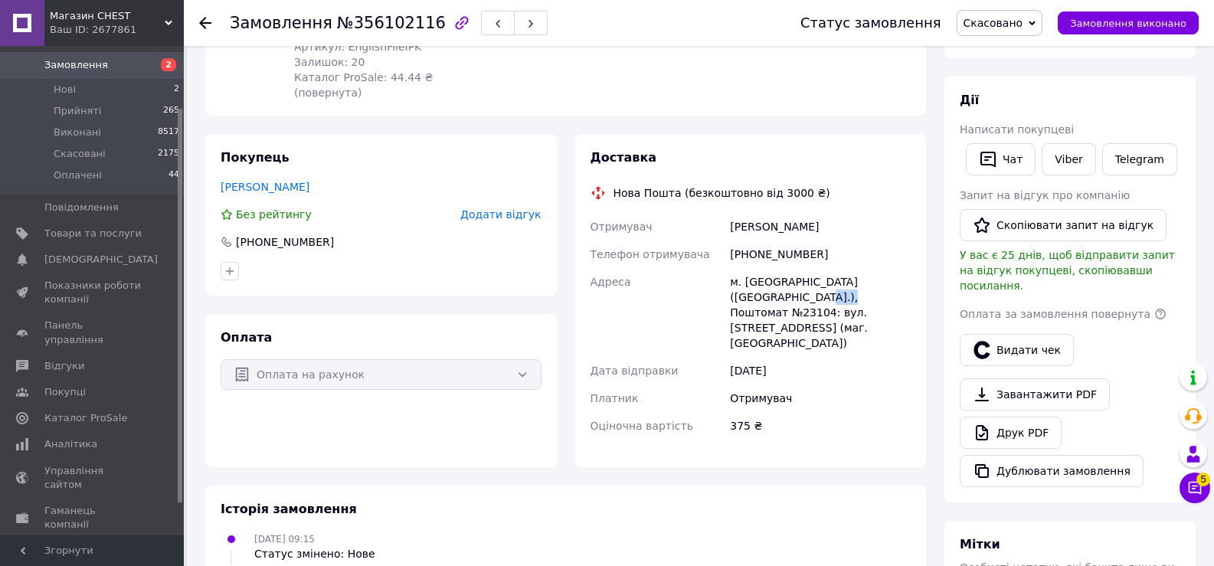
scroll to position [306, 0]
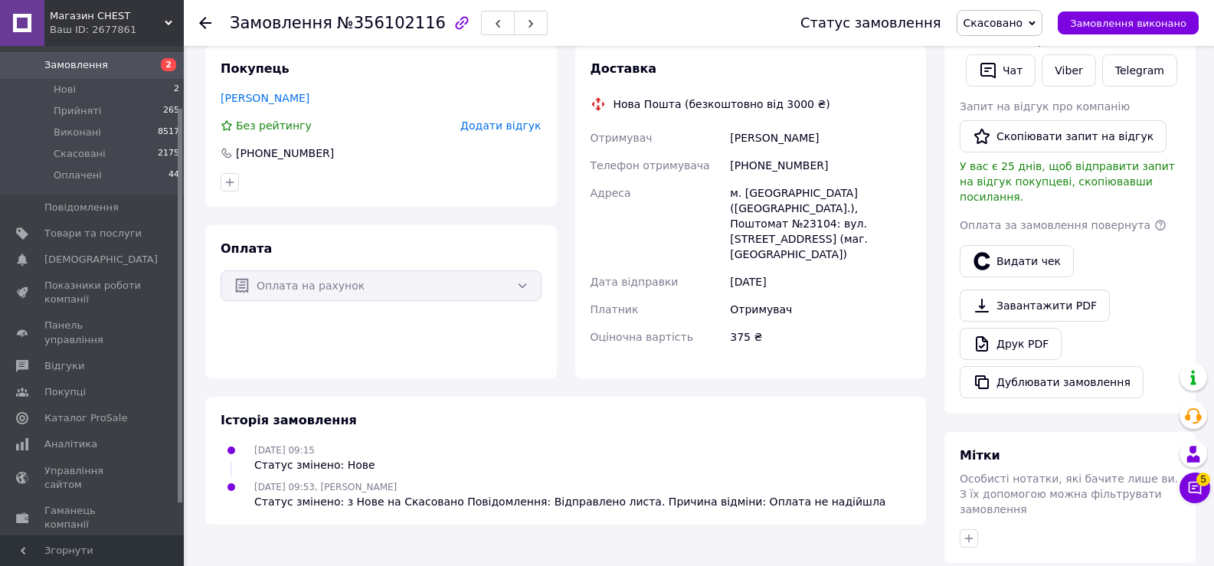
click at [201, 299] on div "Покупець [PERSON_NAME] рейтингу Додати відгук [PHONE_NUMBER] Оплата Оплата на р…" at bounding box center [381, 211] width 370 height 333
click at [210, 21] on icon at bounding box center [205, 23] width 12 height 12
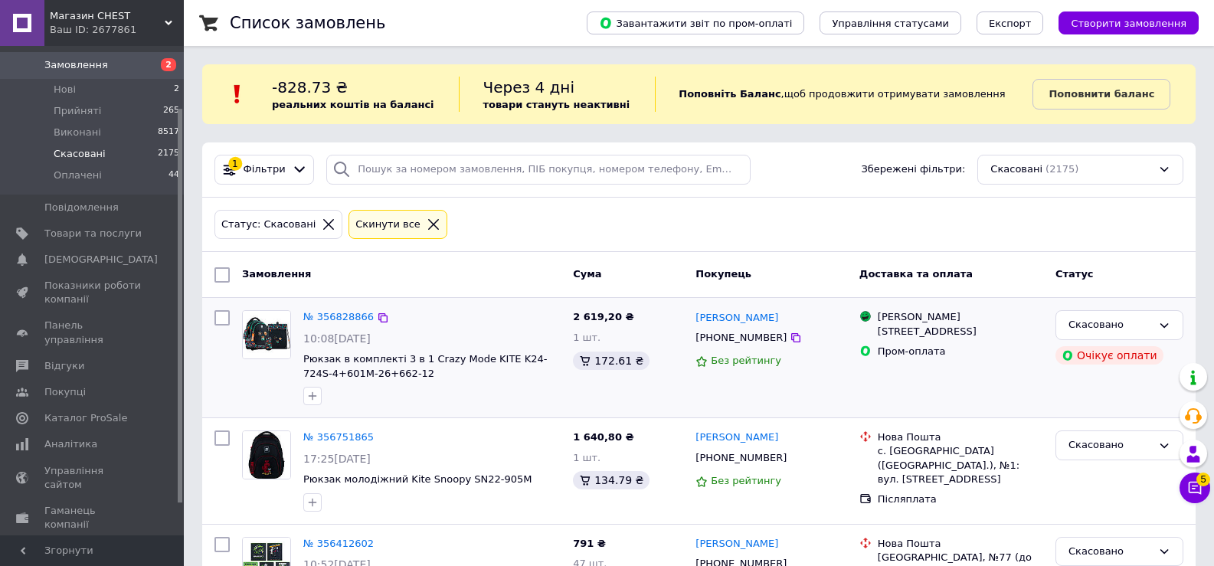
click at [214, 335] on div at bounding box center [222, 357] width 28 height 107
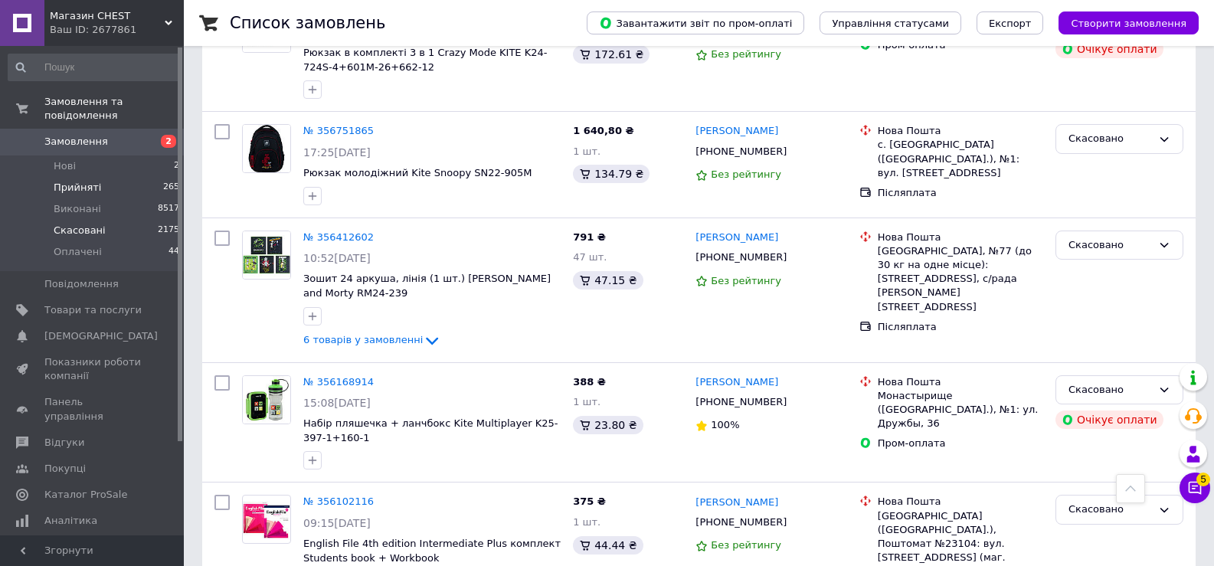
click at [81, 181] on span "Прийняті" at bounding box center [77, 188] width 47 height 14
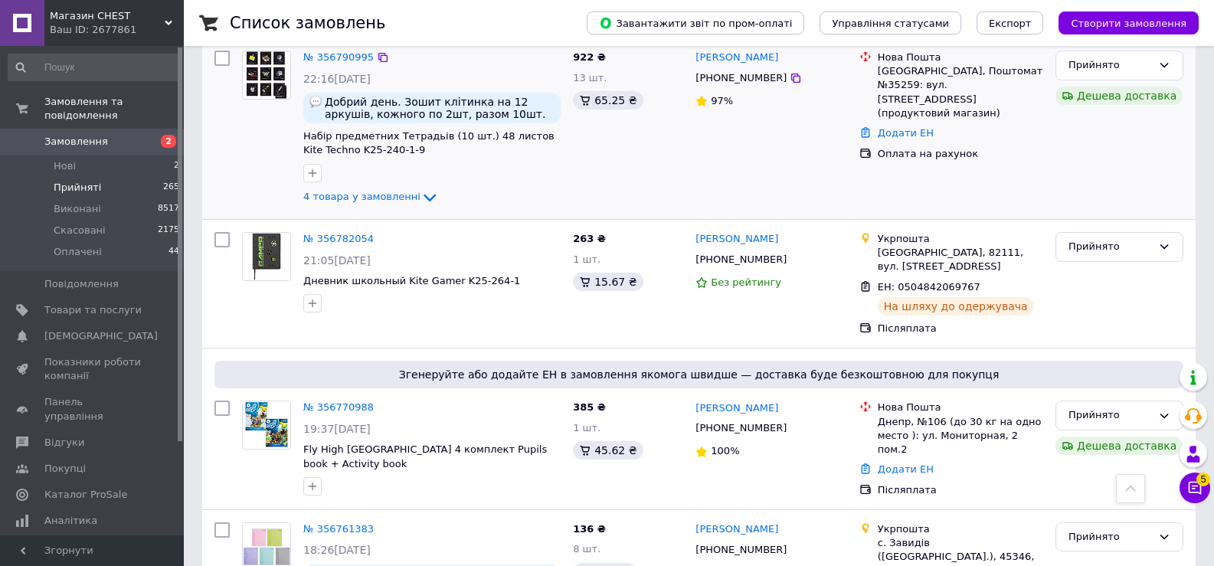
scroll to position [2435, 0]
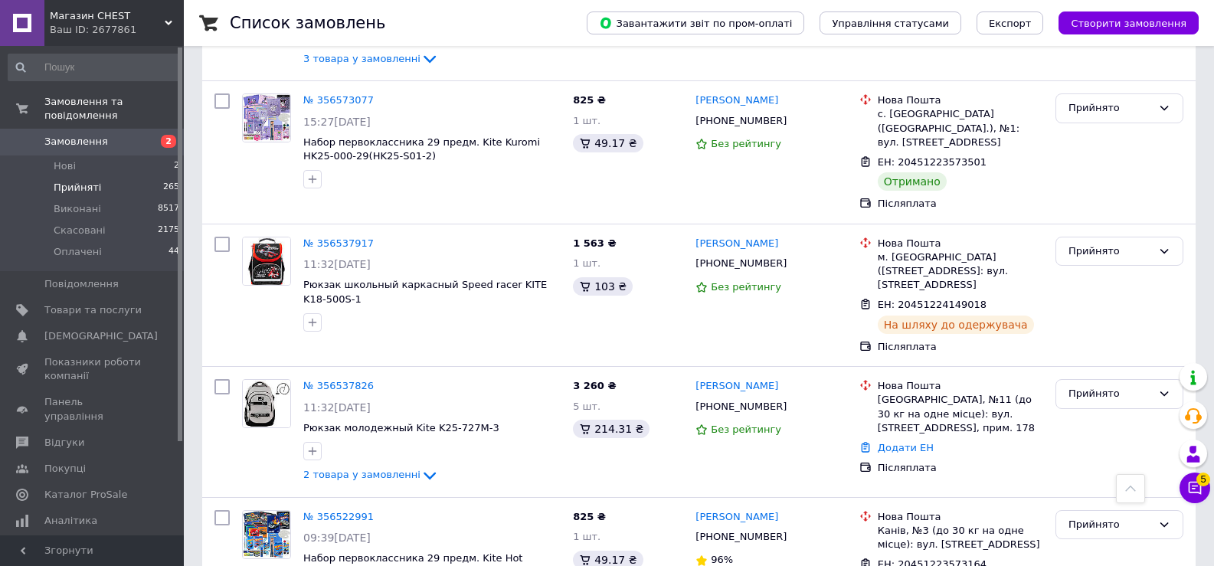
scroll to position [2526, 0]
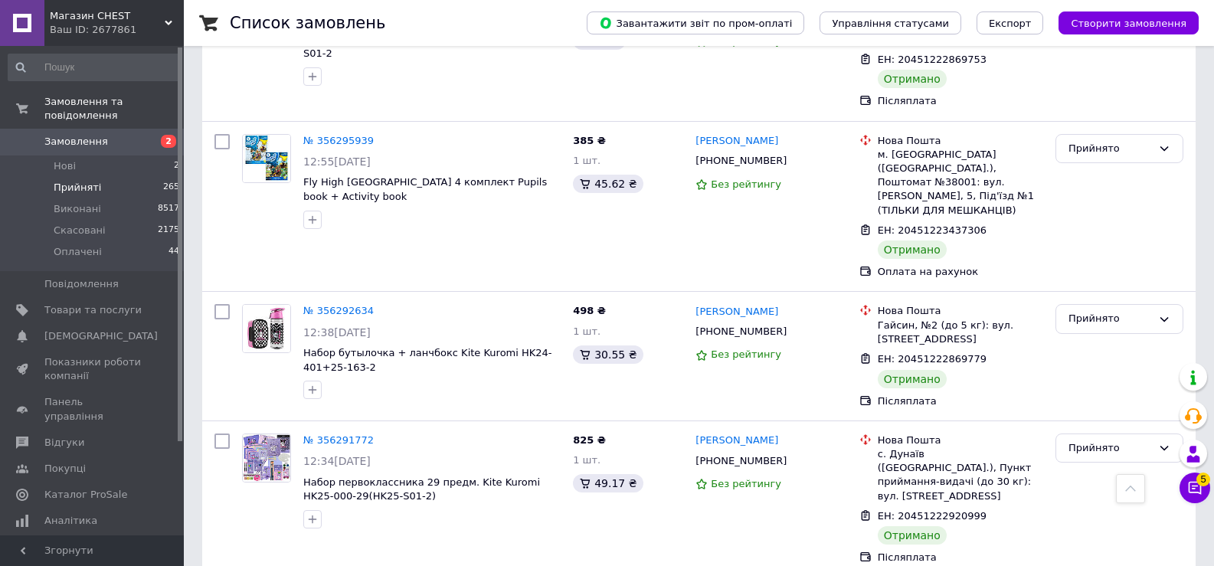
scroll to position [2510, 0]
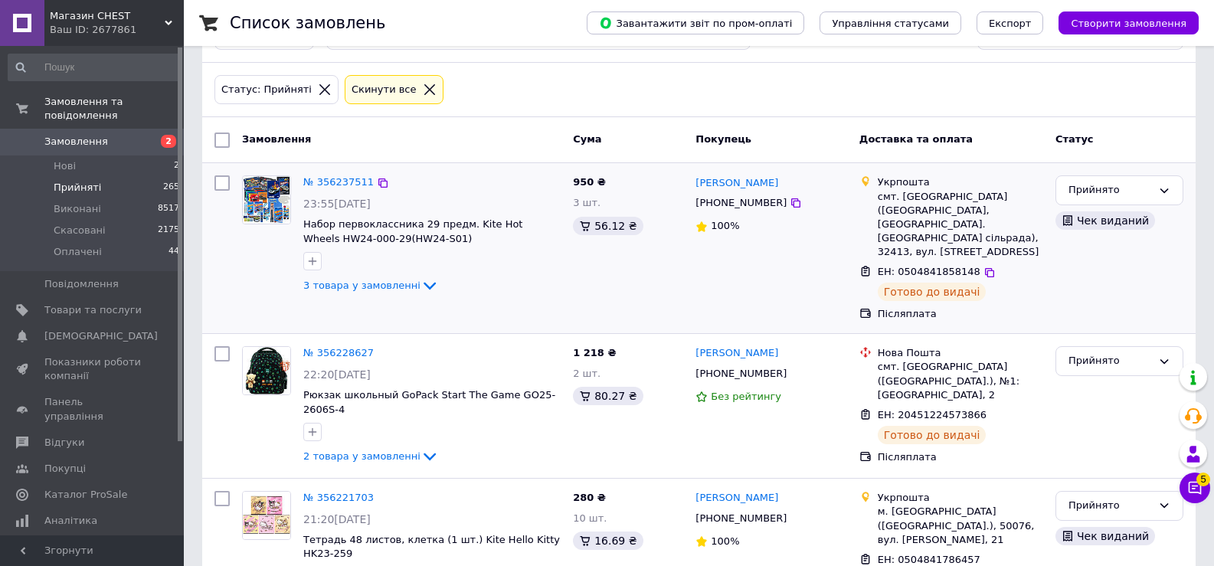
scroll to position [383, 0]
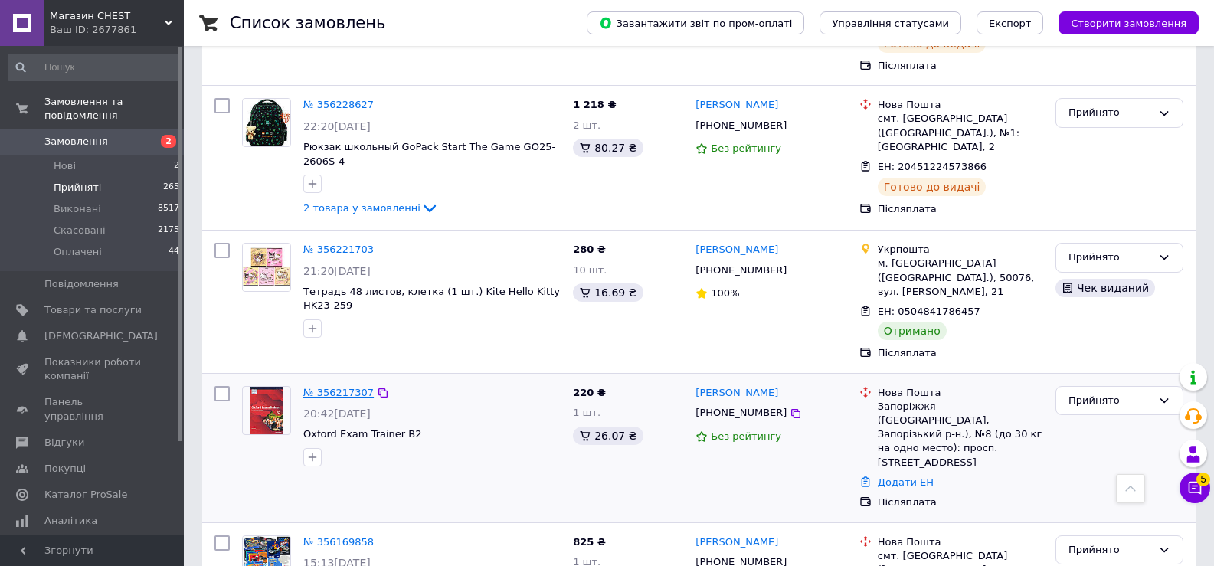
click at [332, 387] on link "№ 356217307" at bounding box center [338, 392] width 70 height 11
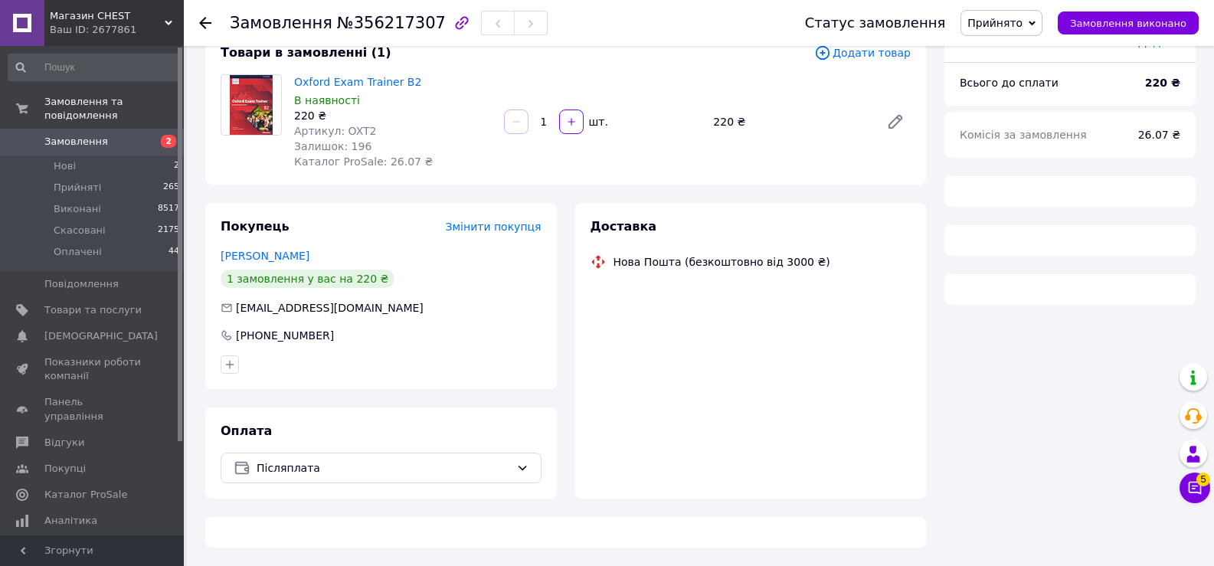
scroll to position [383, 0]
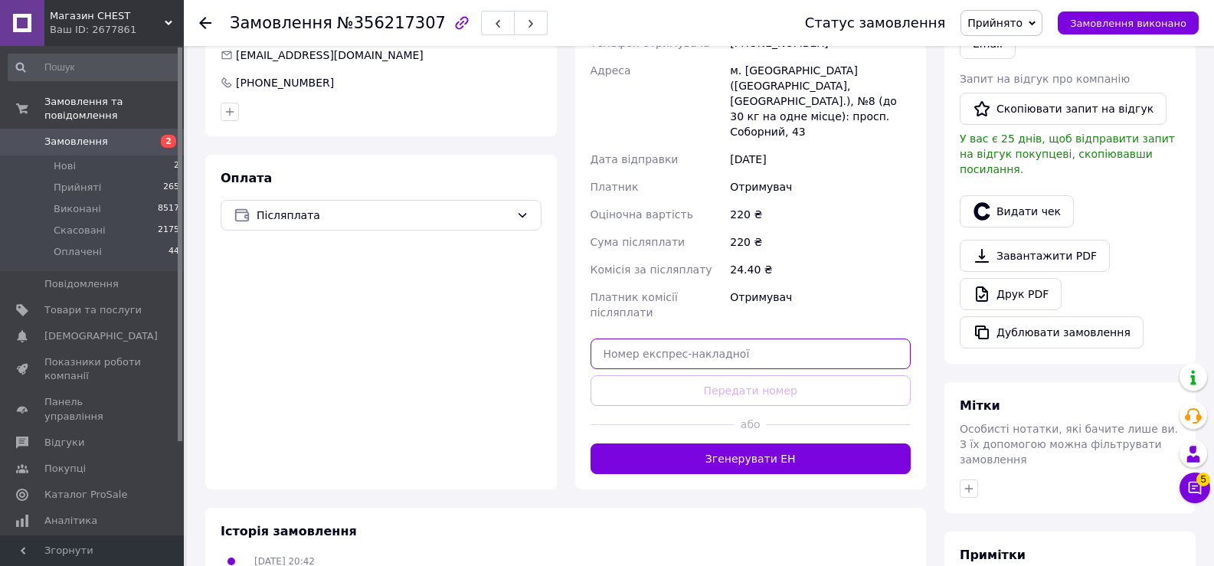
click at [620, 338] on input "text" at bounding box center [750, 353] width 321 height 31
click at [646, 338] on input "3156" at bounding box center [750, 353] width 321 height 31
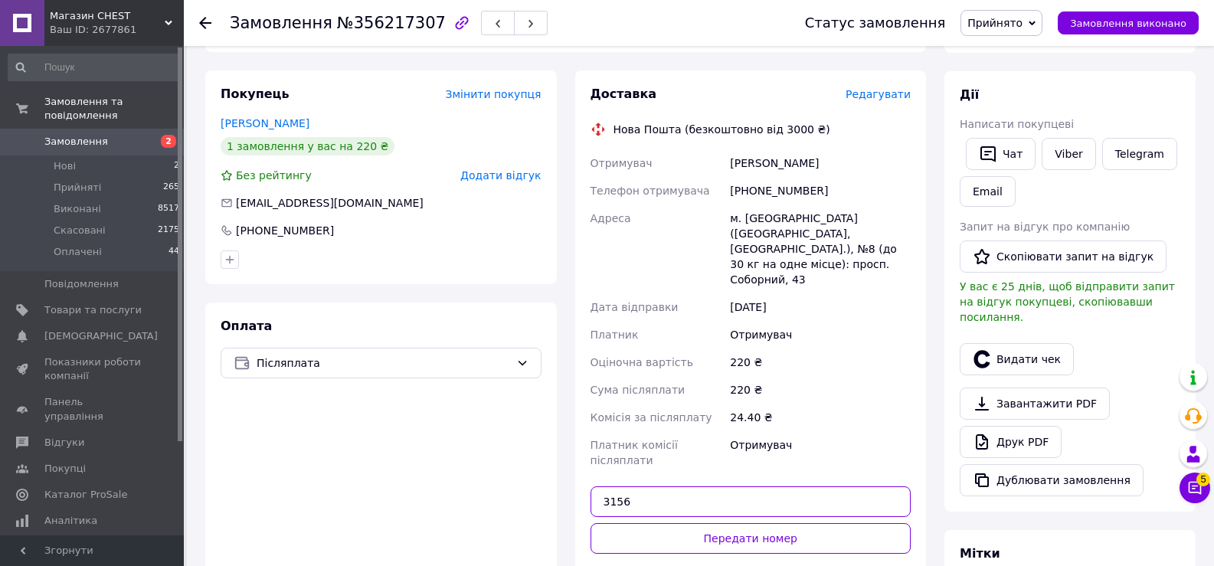
scroll to position [153, 0]
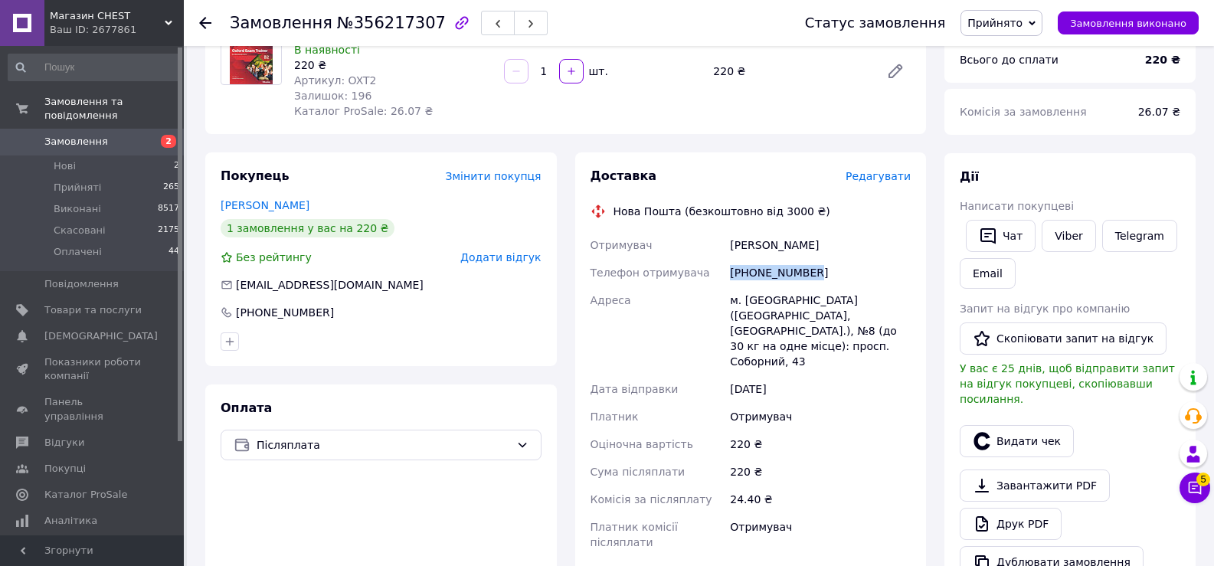
drag, startPoint x: 812, startPoint y: 268, endPoint x: 718, endPoint y: 274, distance: 93.6
click at [716, 274] on div "Отримувач [PERSON_NAME] Телефон отримувача [PHONE_NUMBER] Адреса м. [GEOGRAPHIC…" at bounding box center [750, 393] width 327 height 325
copy div "Телефон отримувача [PHONE_NUMBER]"
drag, startPoint x: 744, startPoint y: 298, endPoint x: 733, endPoint y: 247, distance: 52.4
click at [744, 297] on div "м. [GEOGRAPHIC_DATA] ([GEOGRAPHIC_DATA], [GEOGRAPHIC_DATA].), №8 (до 30 кг на о…" at bounding box center [820, 330] width 187 height 89
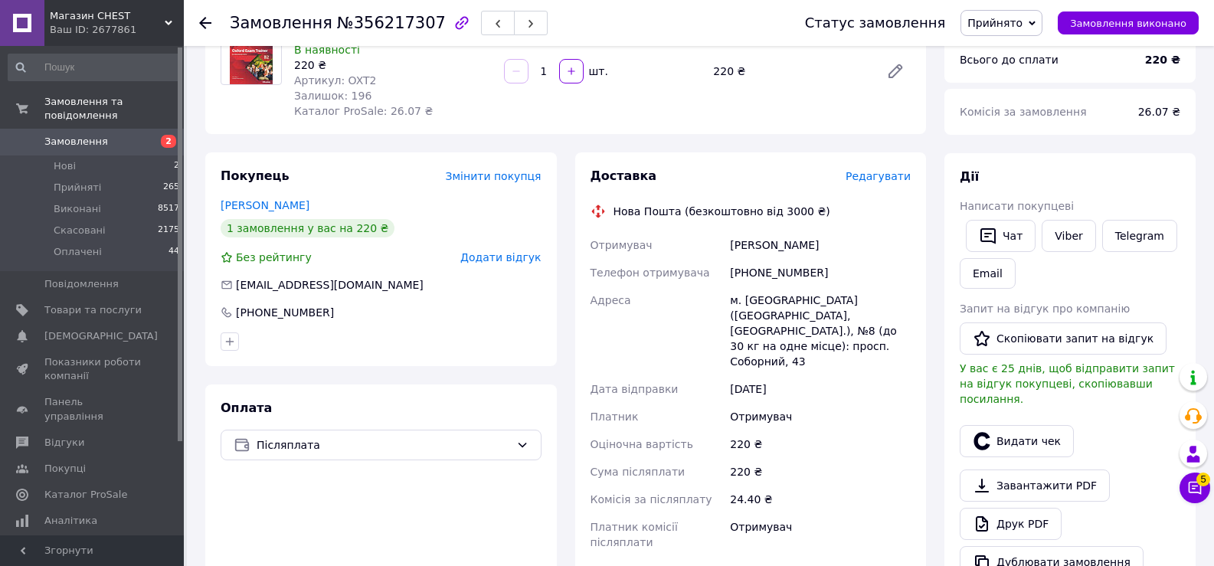
drag, startPoint x: 730, startPoint y: 244, endPoint x: 854, endPoint y: 249, distance: 124.2
click at [854, 249] on div "[PERSON_NAME]" at bounding box center [820, 245] width 187 height 28
copy div "[PERSON_NAME]"
drag, startPoint x: 743, startPoint y: 300, endPoint x: 799, endPoint y: 298, distance: 56.0
click at [799, 298] on div "м. [GEOGRAPHIC_DATA] ([GEOGRAPHIC_DATA], [GEOGRAPHIC_DATA].), №8 (до 30 кг на о…" at bounding box center [820, 330] width 187 height 89
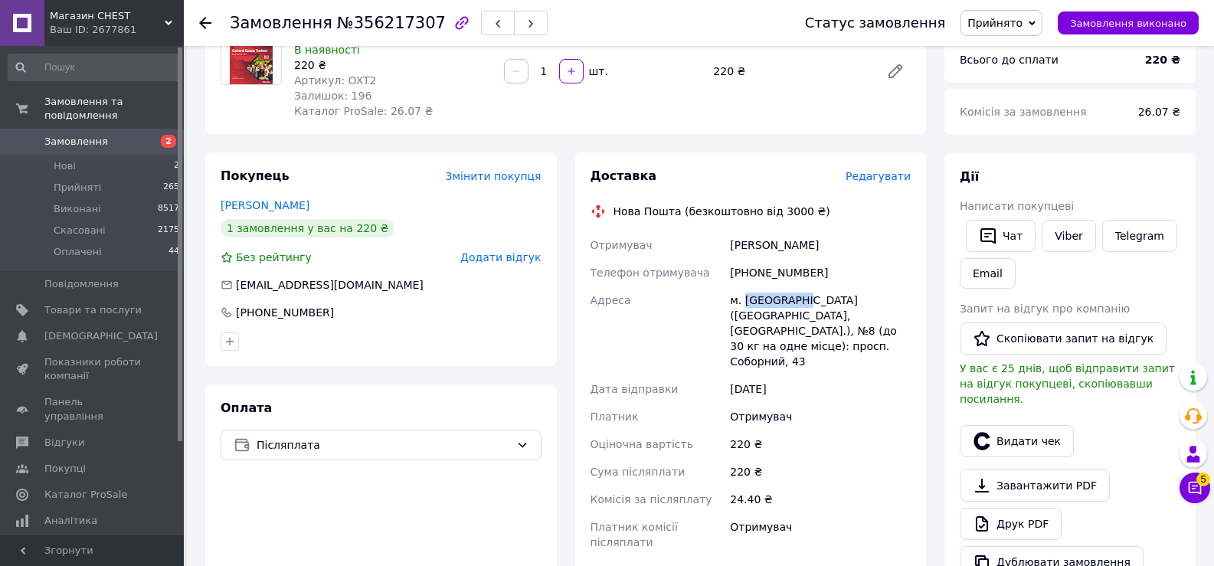
copy div "[GEOGRAPHIC_DATA]"
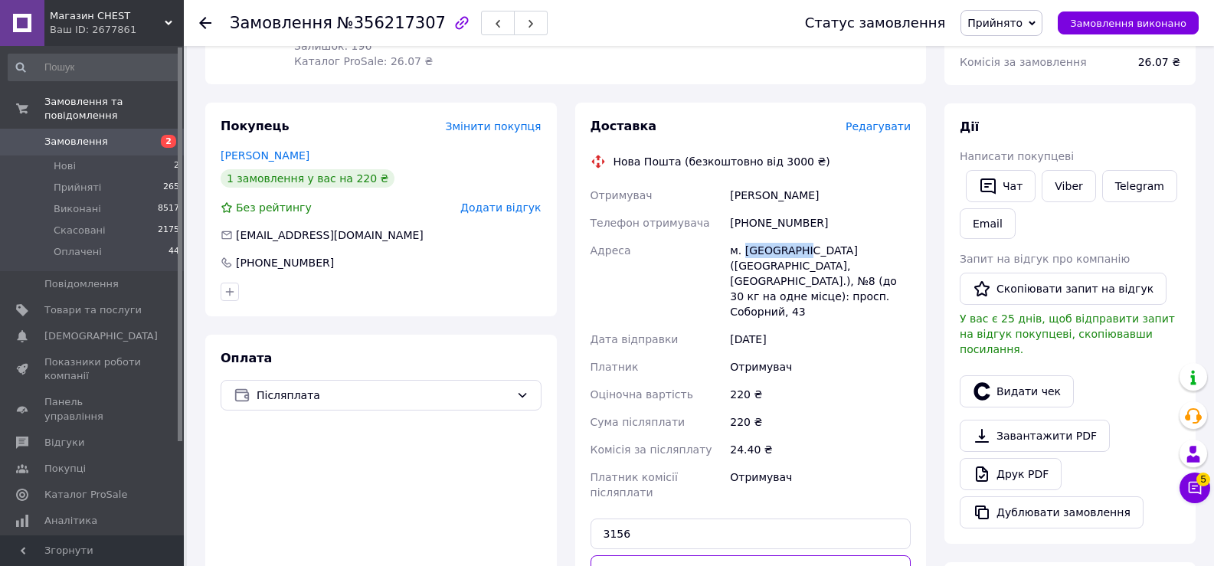
scroll to position [230, 0]
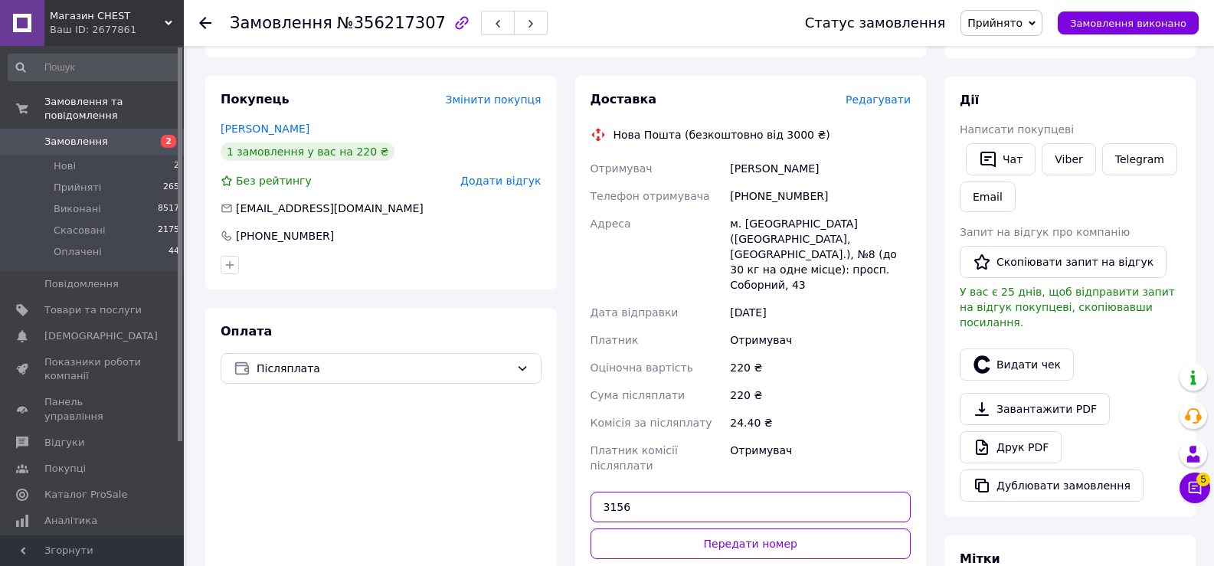
drag, startPoint x: 672, startPoint y: 460, endPoint x: 538, endPoint y: 462, distance: 133.3
click at [538, 462] on div "Покупець Змінити покупця Ремерт [PERSON_NAME] 1 замовлення у вас на 220 ₴ Без р…" at bounding box center [565, 359] width 739 height 567
paste input "[GEOGRAPHIC_DATA]"
drag, startPoint x: 688, startPoint y: 449, endPoint x: 516, endPoint y: 440, distance: 172.5
click at [528, 448] on div "Покупець Змінити покупця Ремерт [PERSON_NAME] 1 замовлення у вас на 220 ₴ Без р…" at bounding box center [565, 359] width 739 height 567
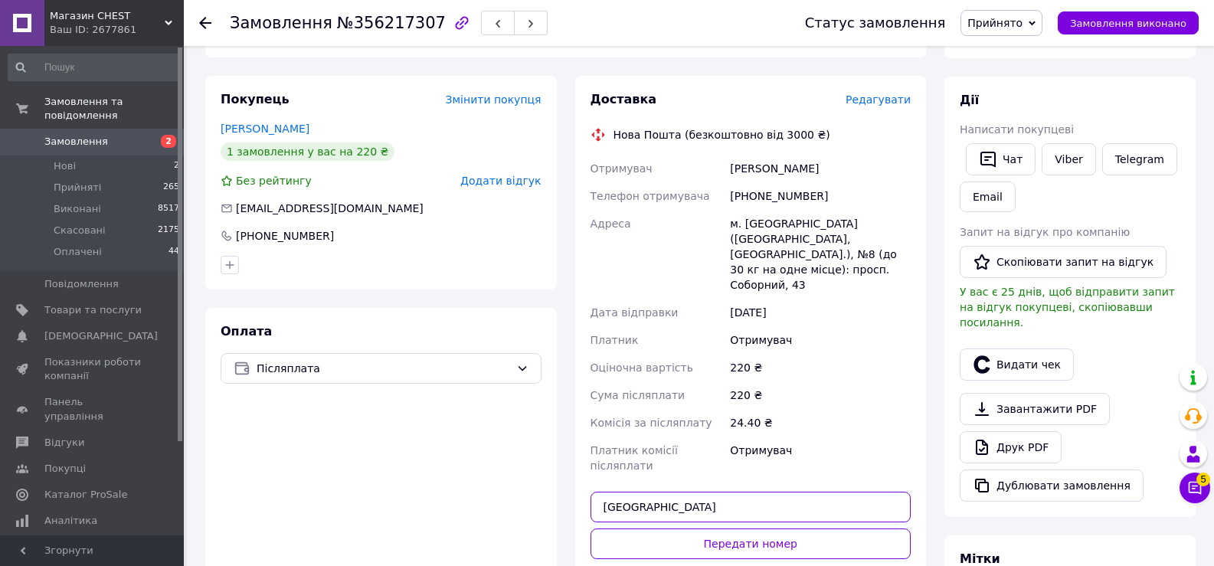
paste input "20451225365151"
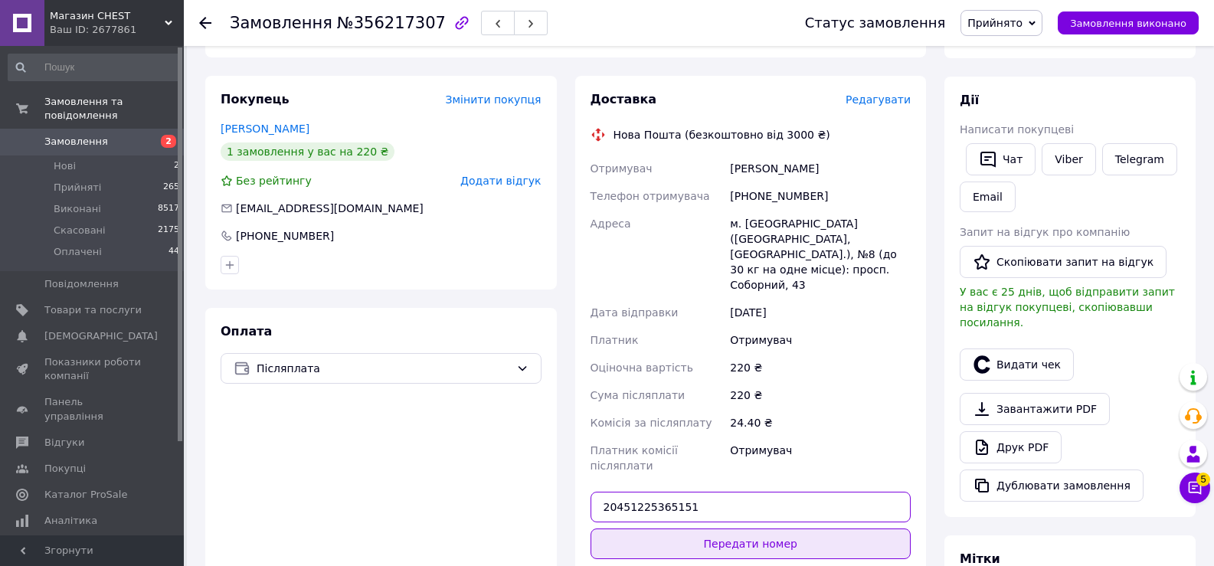
type input "20451225365151"
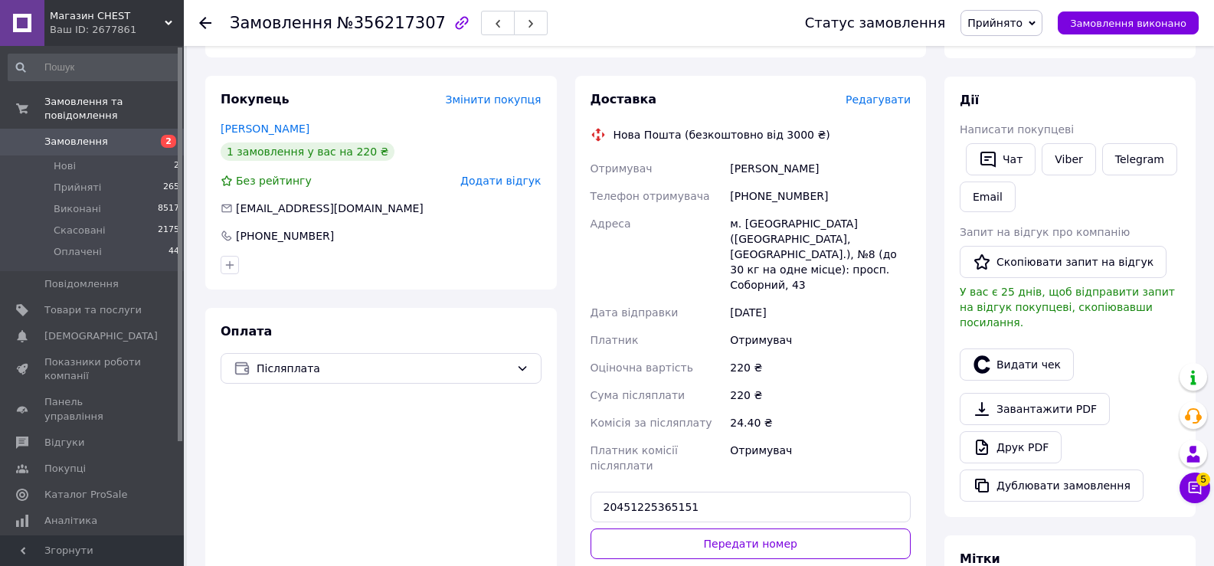
click at [709, 528] on button "Передати номер" at bounding box center [750, 543] width 321 height 31
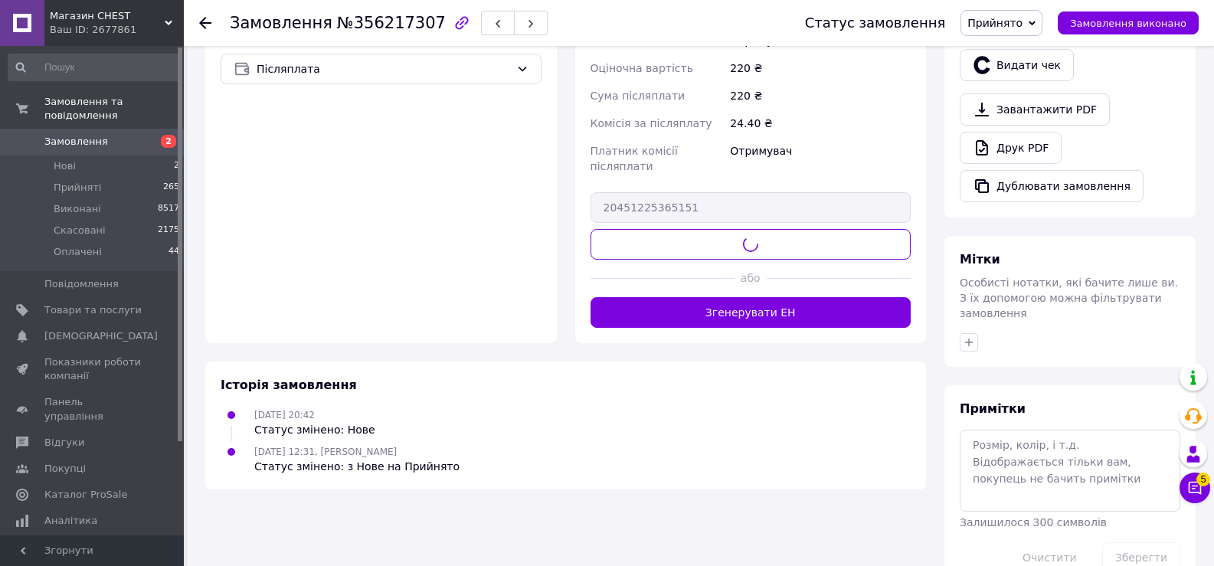
scroll to position [539, 0]
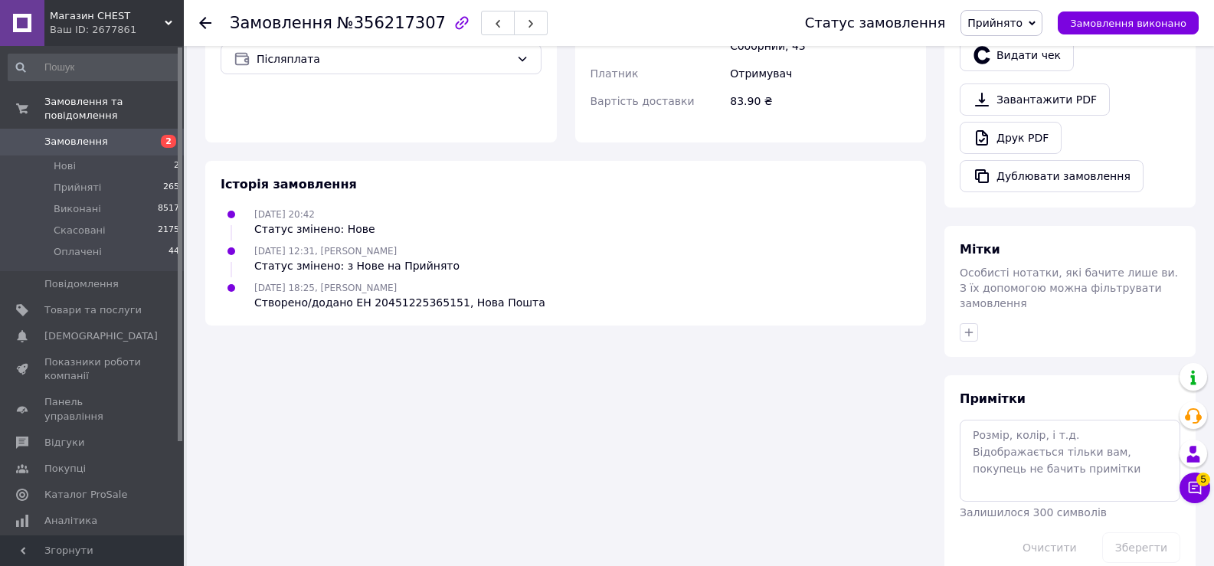
click at [1189, 503] on div "Менеджер 5 Чат з покупцем Тех підтримка Чат з покупцем 5" at bounding box center [1194, 433] width 31 height 151
click at [1195, 493] on icon at bounding box center [1194, 487] width 15 height 15
